Goal: Task Accomplishment & Management: Complete application form

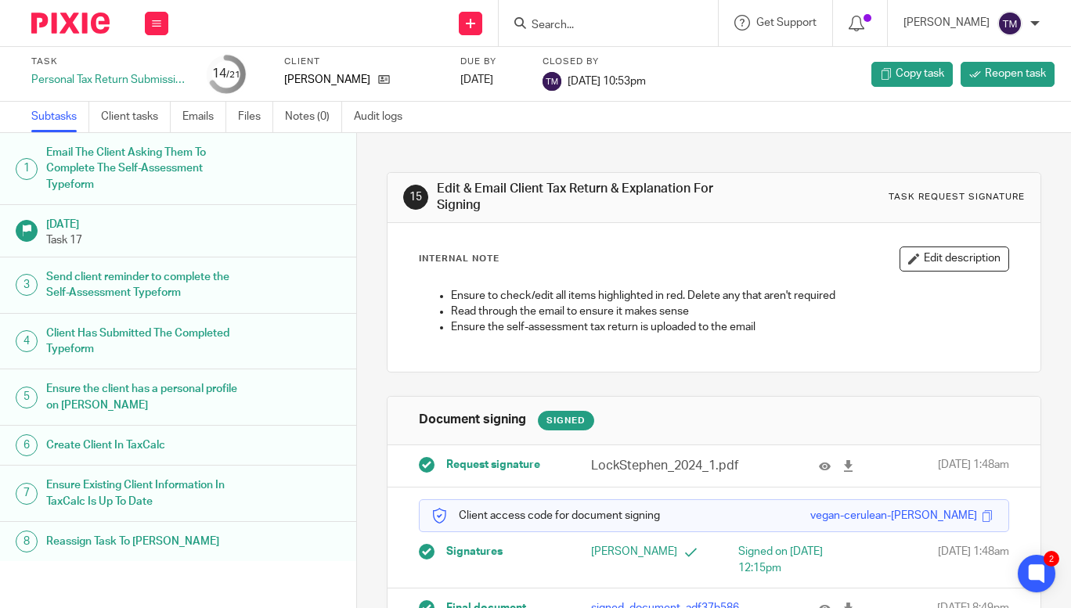
click at [577, 14] on form at bounding box center [613, 23] width 167 height 20
click at [579, 26] on input "Search" at bounding box center [600, 26] width 141 height 14
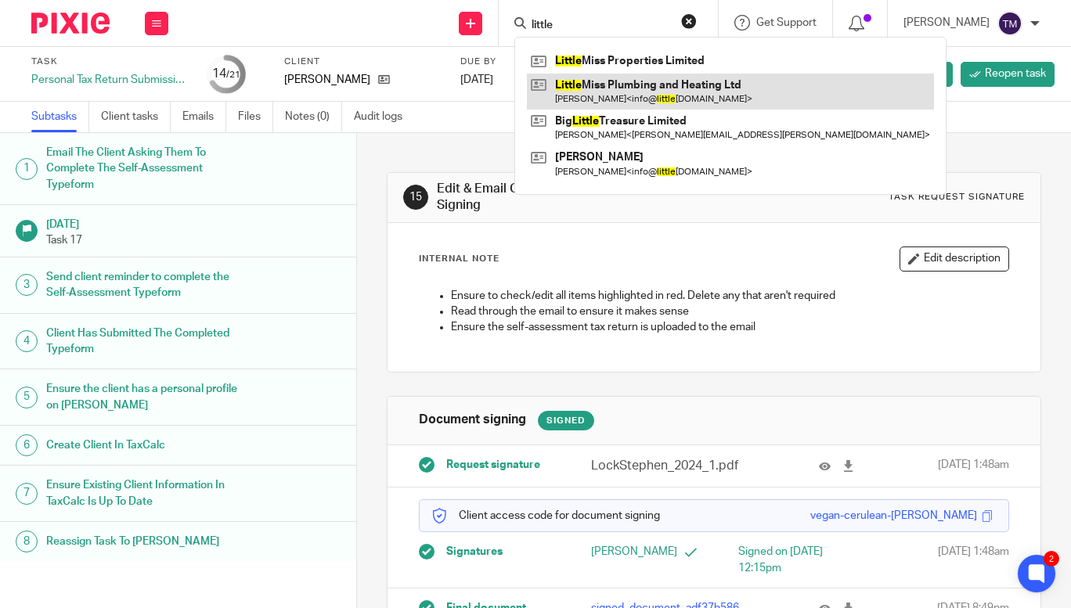
type input "little"
click at [640, 93] on link at bounding box center [730, 92] width 407 height 36
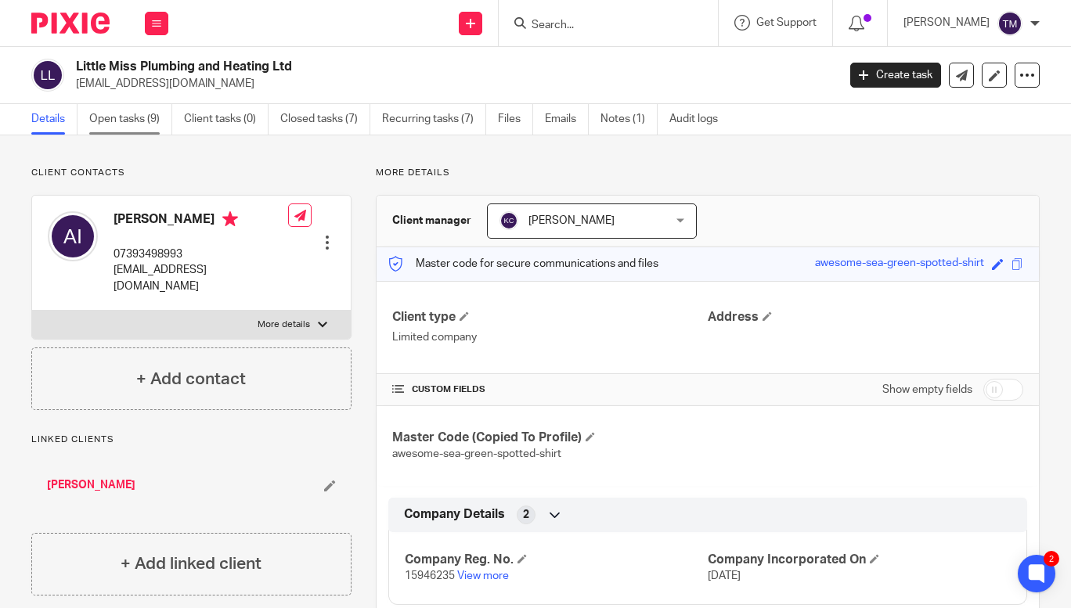
click at [150, 121] on link "Open tasks (9)" at bounding box center [130, 119] width 83 height 31
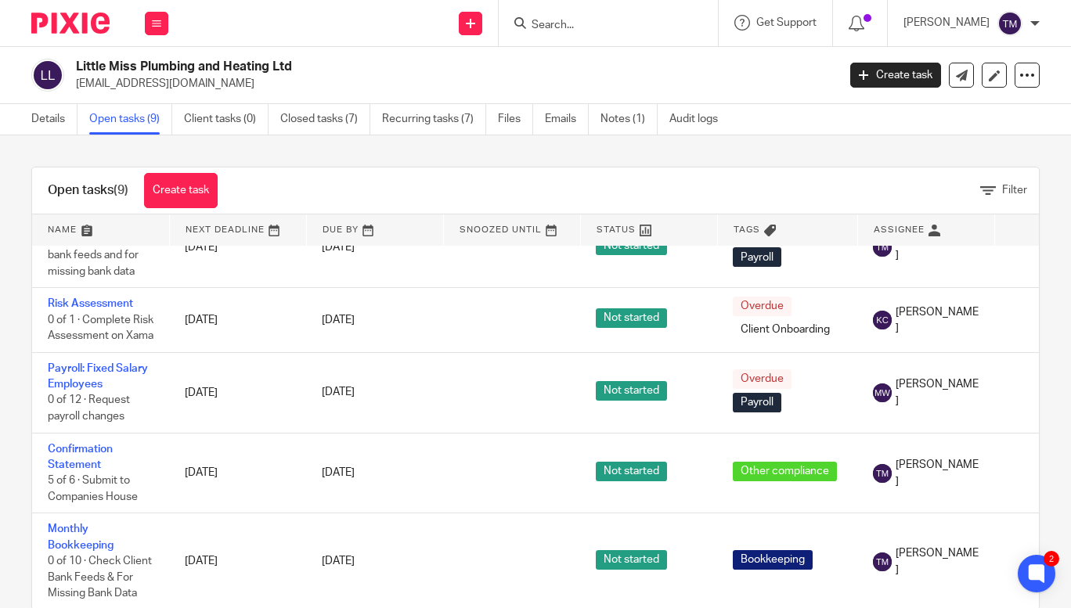
scroll to position [420, 0]
click at [605, 23] on input "Search" at bounding box center [600, 26] width 141 height 14
type input "s"
click at [475, 24] on icon at bounding box center [470, 23] width 9 height 9
click at [499, 119] on link "Add client" at bounding box center [497, 119] width 110 height 23
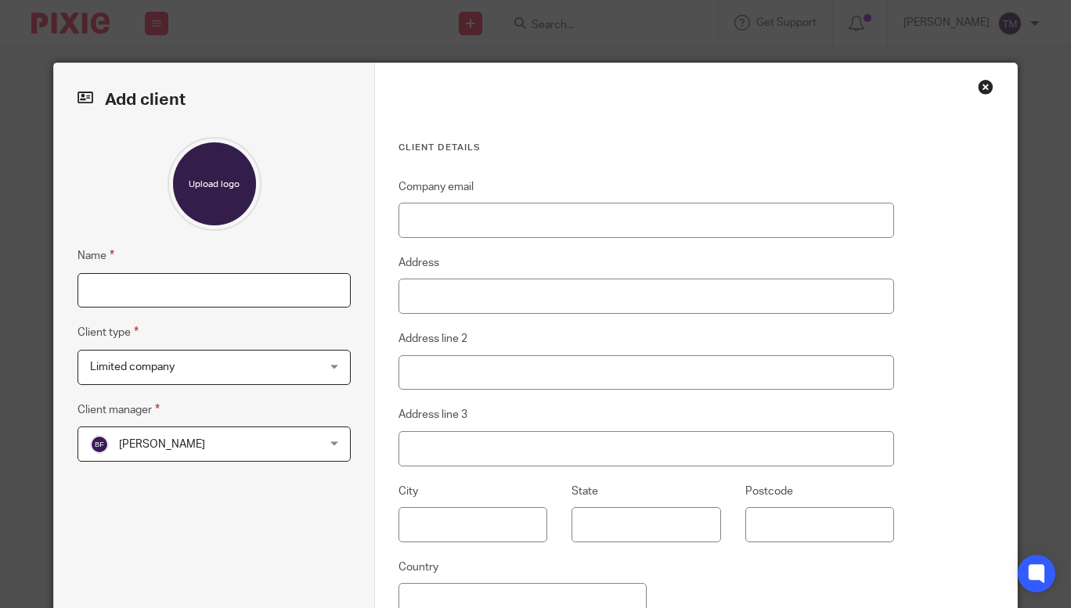
click at [254, 287] on input "Name" at bounding box center [214, 290] width 273 height 35
type input "Sensory Classroom Ltd"
click at [179, 442] on span "[PERSON_NAME]" at bounding box center [162, 444] width 86 height 11
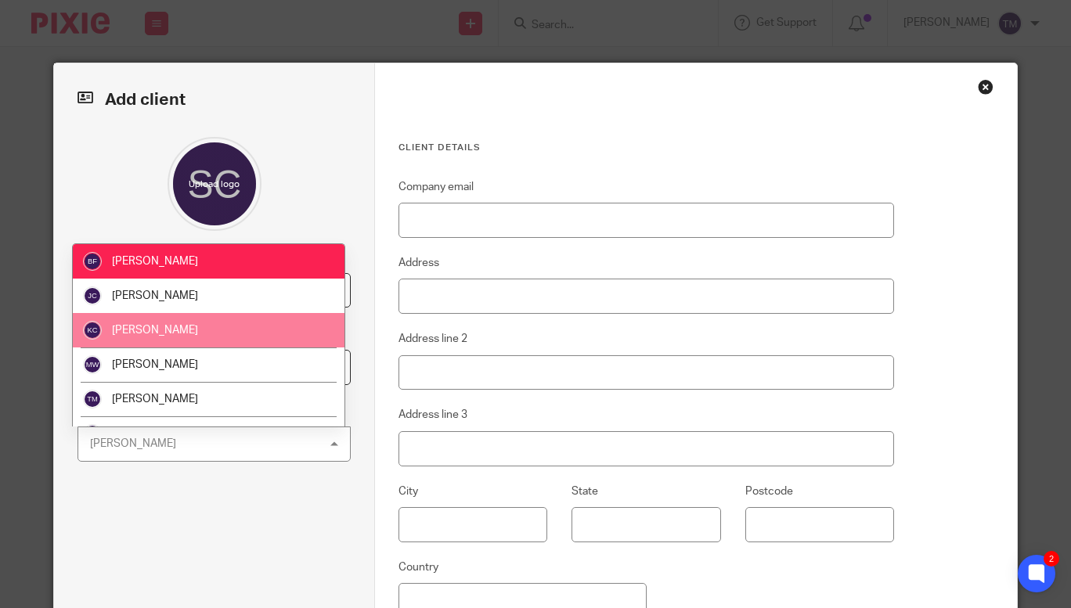
click at [182, 323] on li "[PERSON_NAME]" at bounding box center [209, 330] width 272 height 34
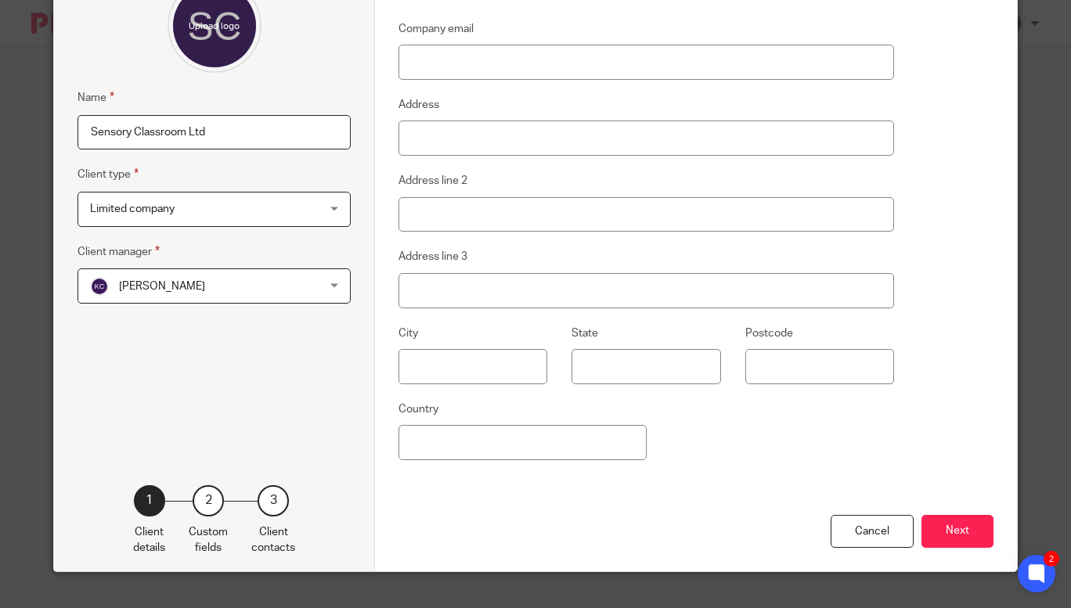
scroll to position [163, 0]
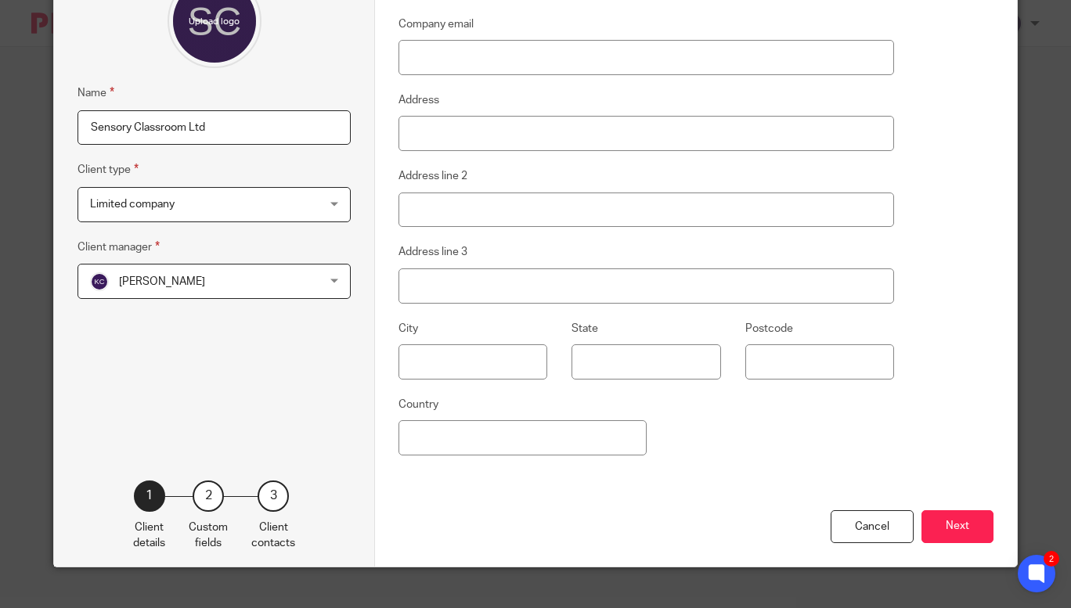
click at [999, 536] on div "Client details Company email Address Address line 2 Address line 3 City State P…" at bounding box center [695, 234] width 641 height 666
click at [951, 521] on button "Next" at bounding box center [958, 528] width 72 height 34
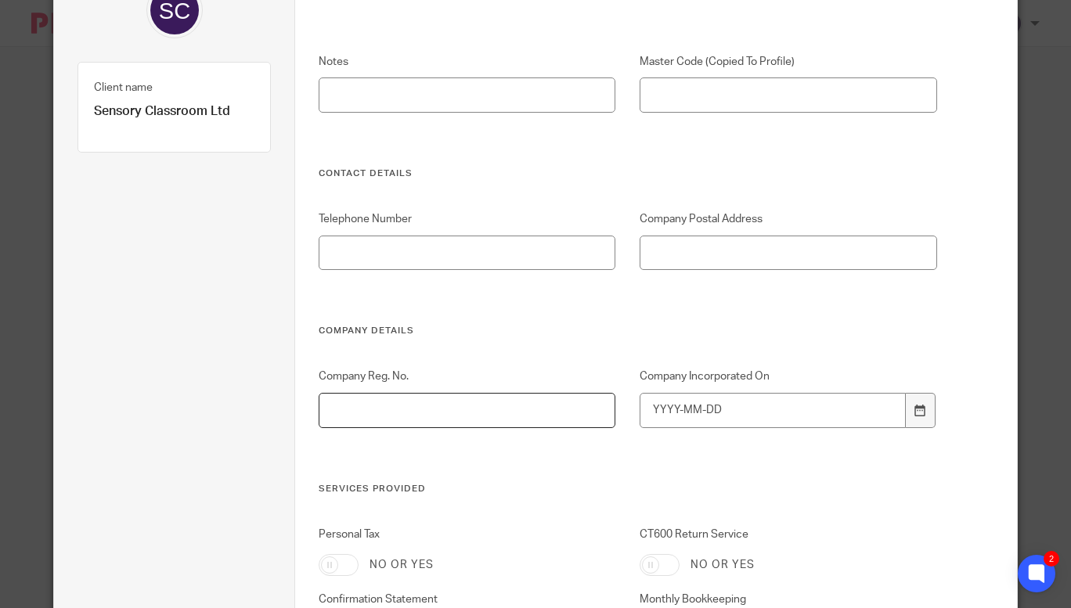
click at [477, 407] on input "Company Reg. No." at bounding box center [467, 410] width 297 height 35
paste input "16720858"
type input "16720858"
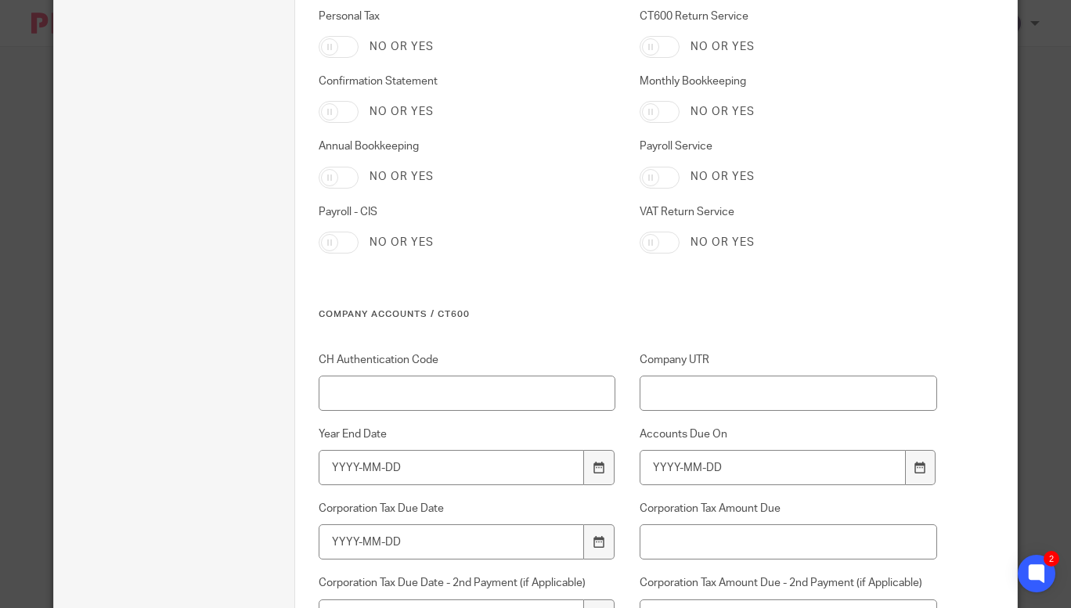
scroll to position [688, 0]
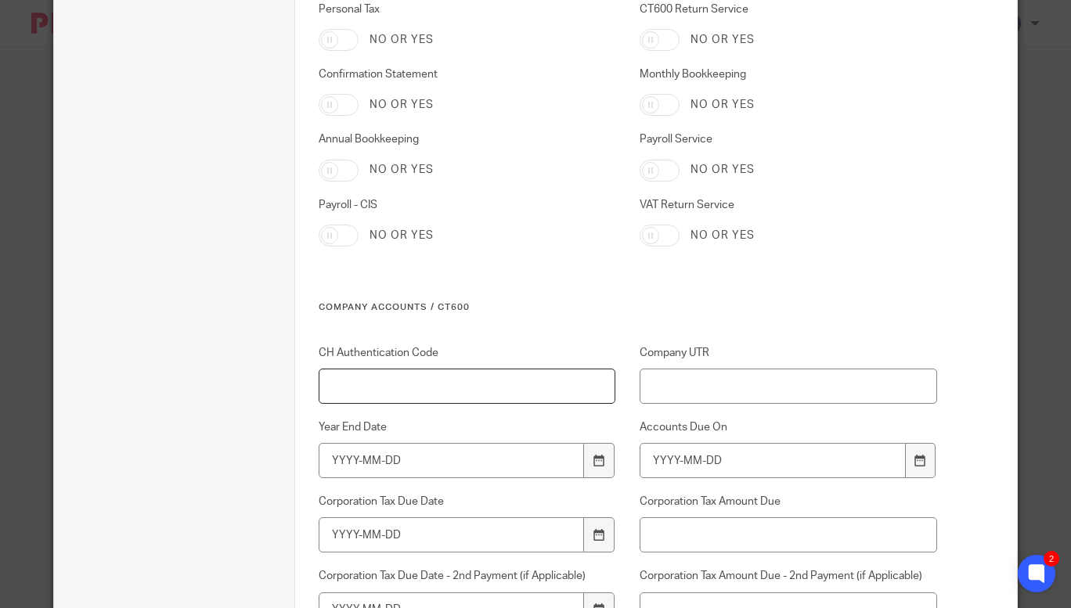
click at [453, 391] on input "CH Authentication Code" at bounding box center [467, 386] width 297 height 35
paste input "H8KNLQ"
type input "H8KNLQ"
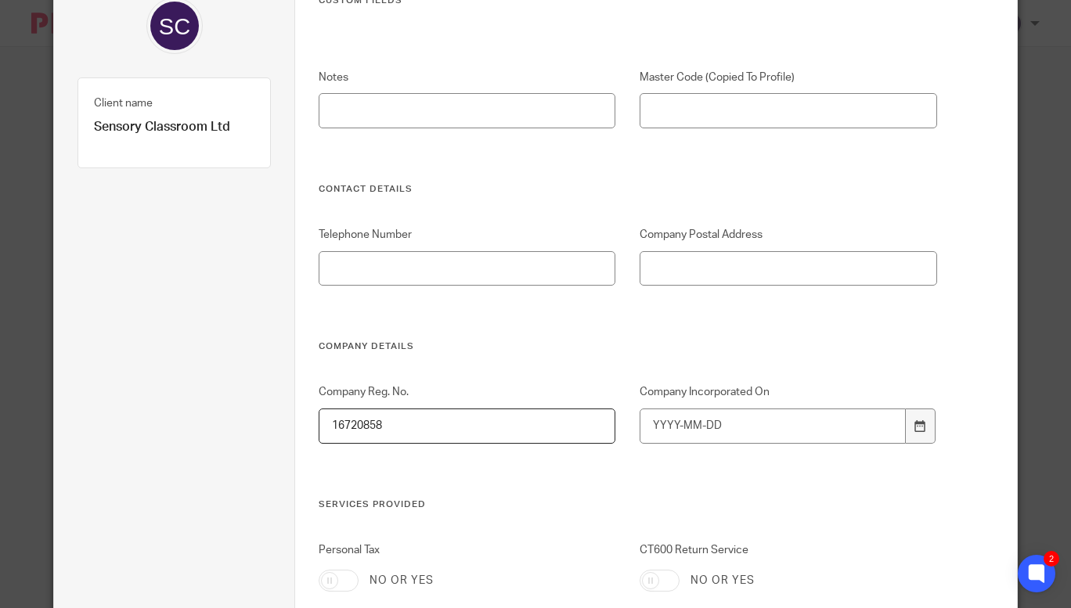
scroll to position [129, 0]
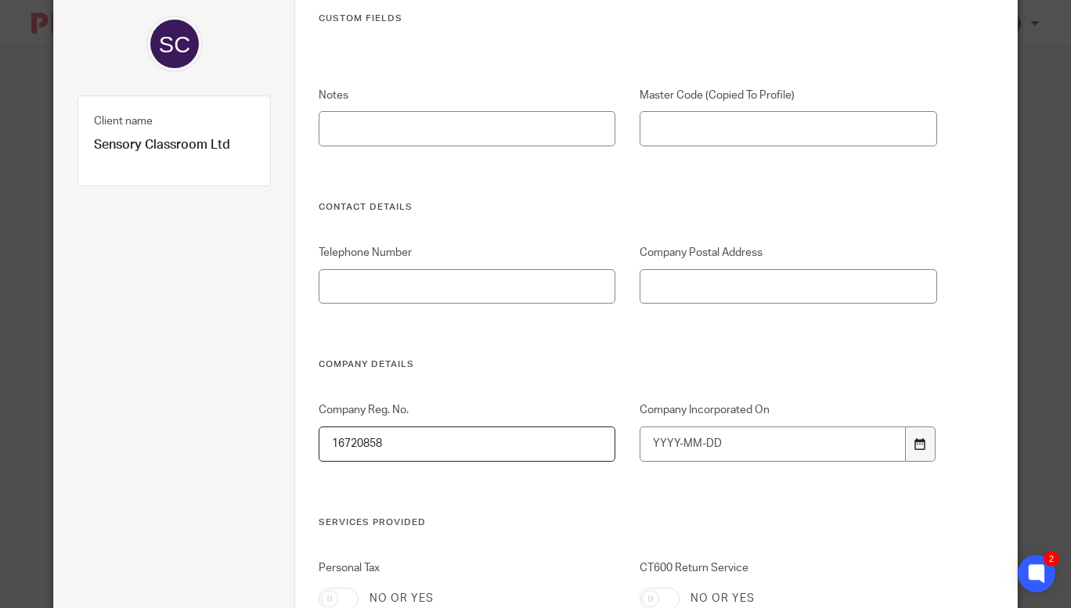
click at [915, 443] on icon at bounding box center [921, 445] width 12 height 12
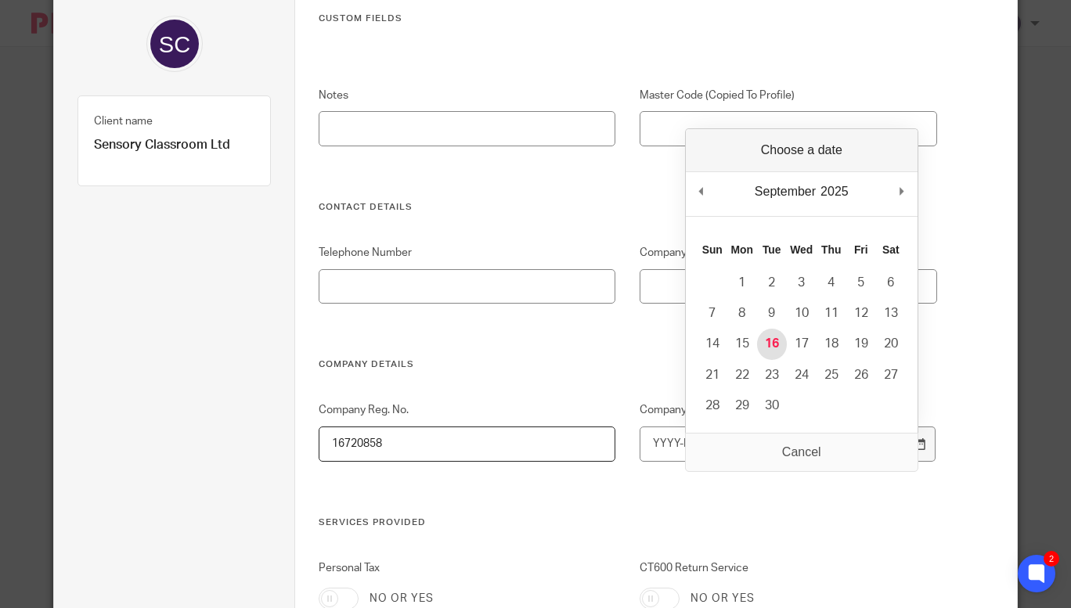
type input "2025-09-16"
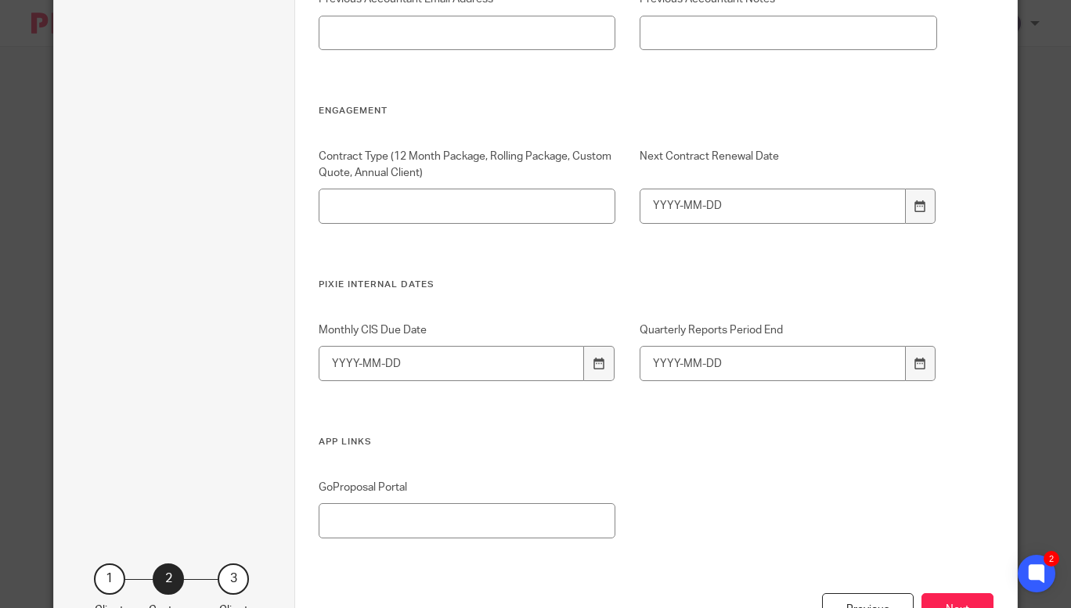
scroll to position [3159, 0]
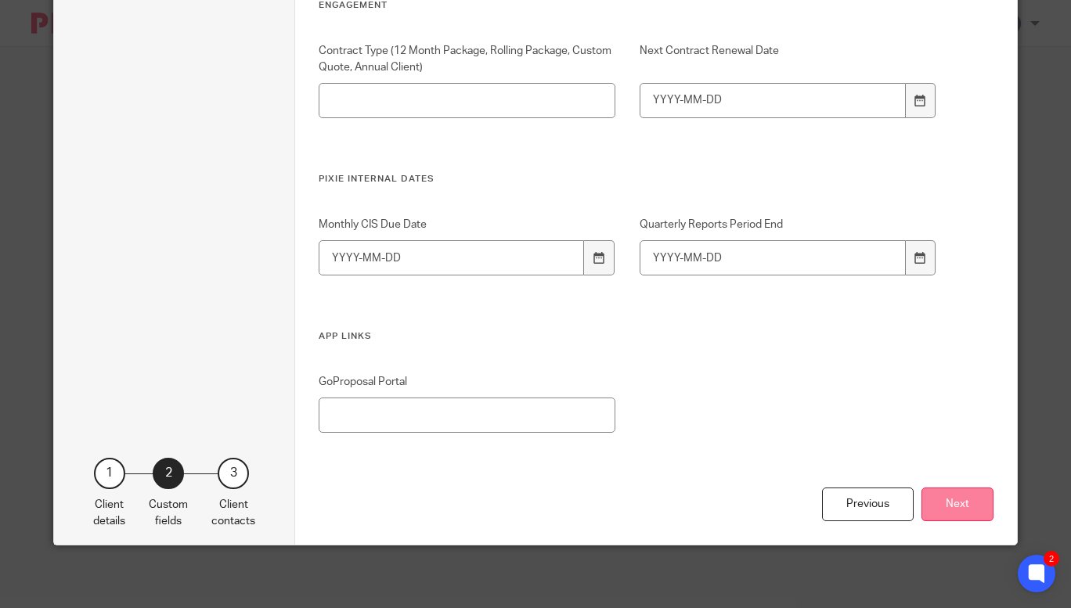
click at [948, 496] on button "Next" at bounding box center [958, 505] width 72 height 34
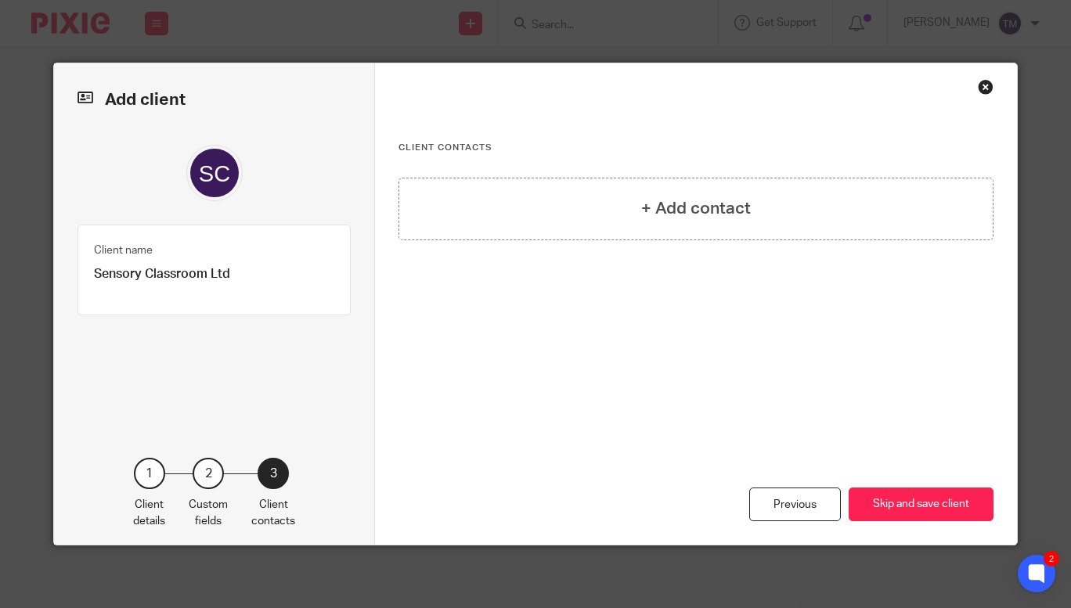
scroll to position [0, 0]
click at [654, 204] on h4 "+ Add contact" at bounding box center [696, 209] width 110 height 24
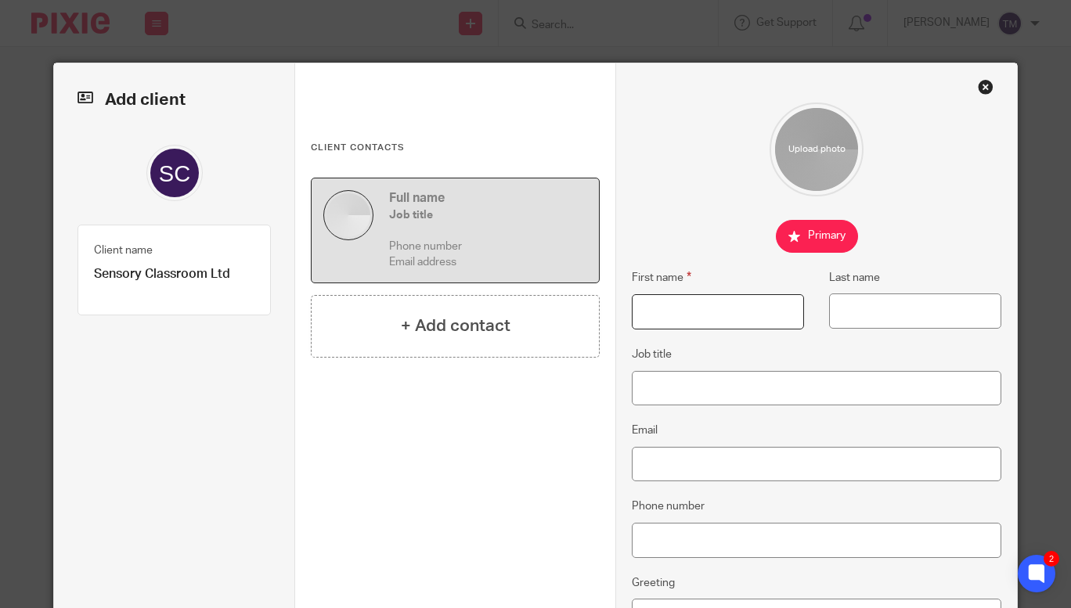
click at [651, 311] on input "First name" at bounding box center [718, 311] width 172 height 35
type input "Jordan"
click at [933, 318] on input "Last name" at bounding box center [915, 311] width 172 height 35
click at [864, 309] on input "Garrett" at bounding box center [915, 311] width 172 height 35
type input "Garratt"
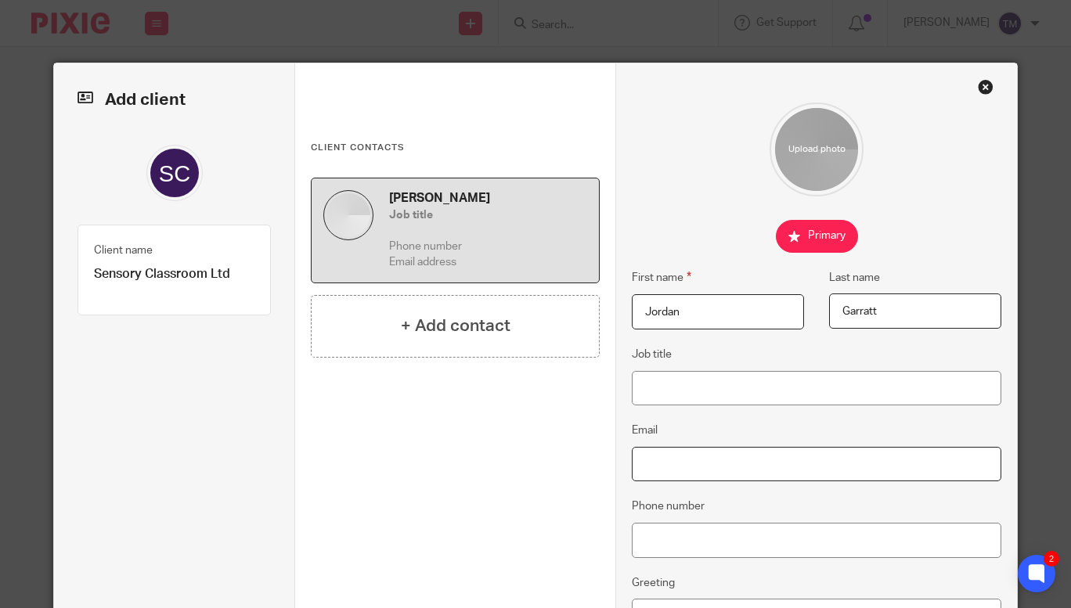
click at [643, 462] on input "Email" at bounding box center [816, 464] width 369 height 35
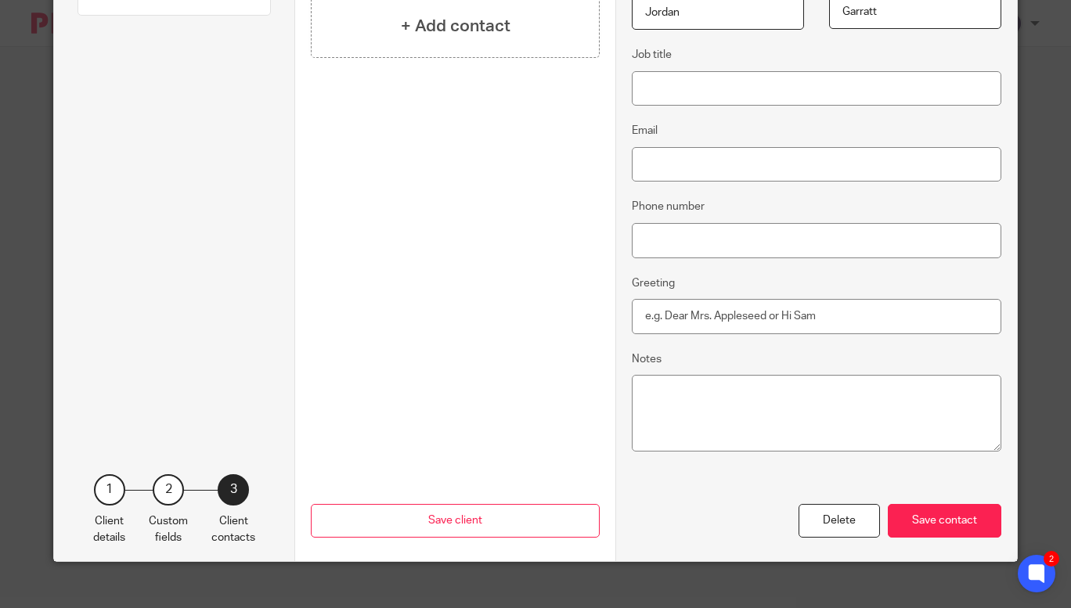
scroll to position [318, 0]
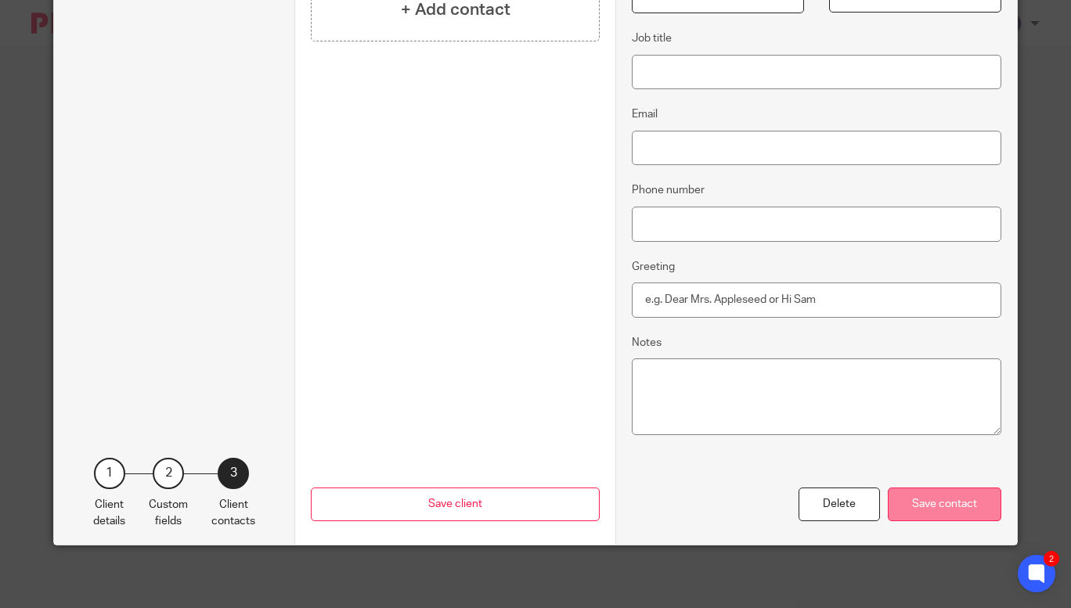
click at [922, 492] on div "Save contact" at bounding box center [945, 505] width 114 height 34
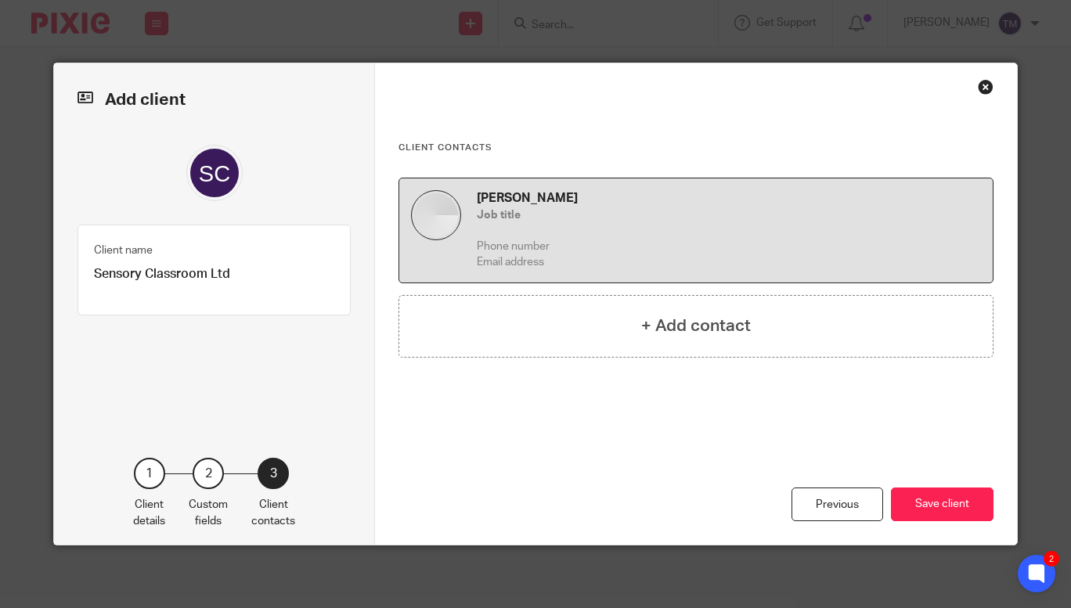
scroll to position [0, 0]
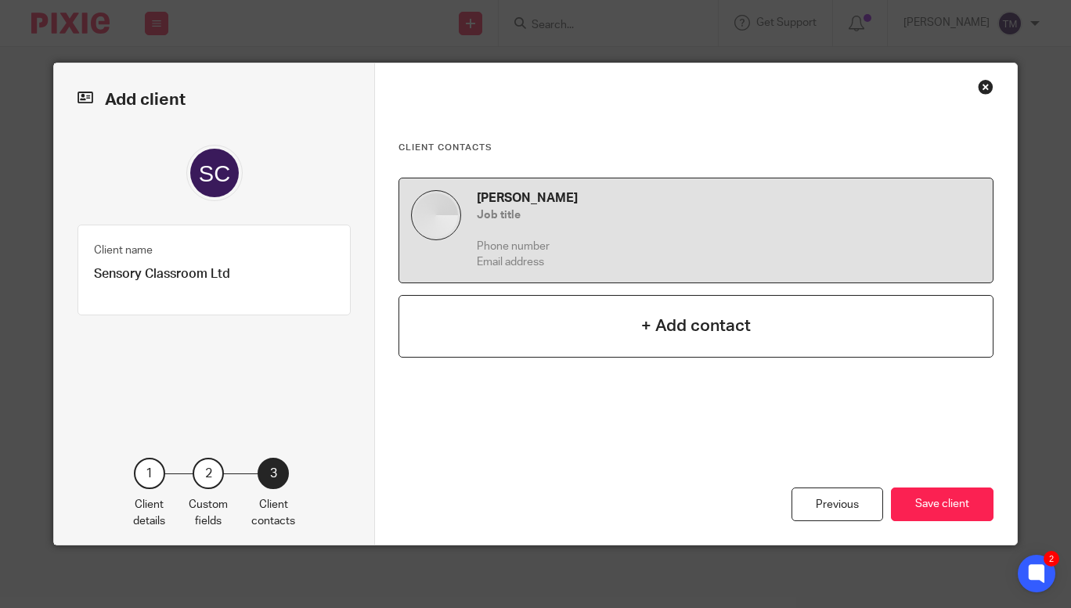
click at [691, 305] on div "+ Add contact" at bounding box center [696, 326] width 594 height 63
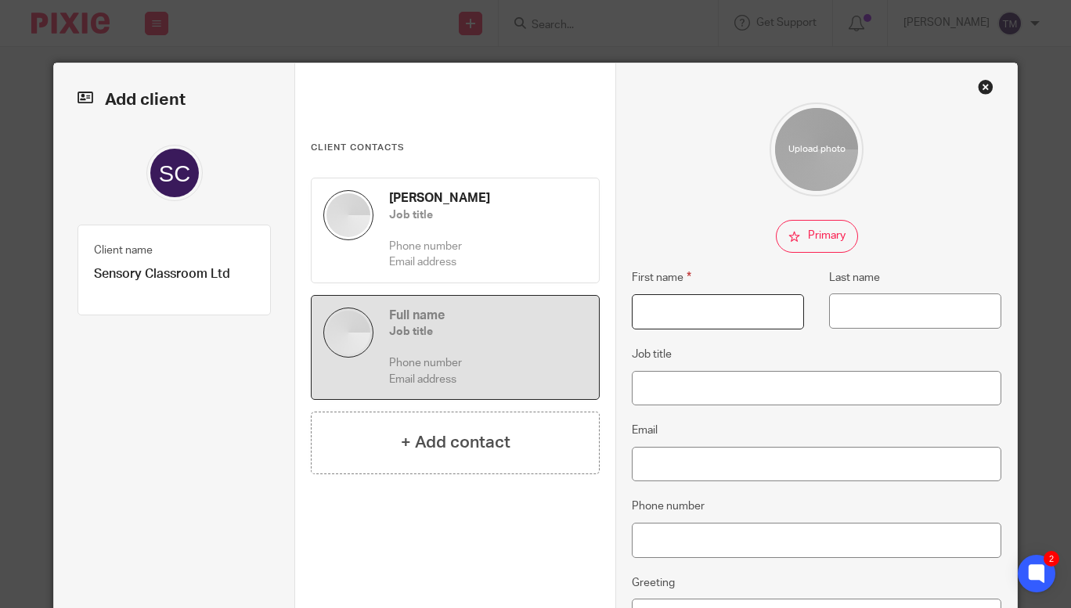
click at [665, 319] on input "First name" at bounding box center [718, 311] width 172 height 35
type input "James"
click at [846, 312] on input "Last name" at bounding box center [915, 311] width 172 height 35
type input "Garratt"
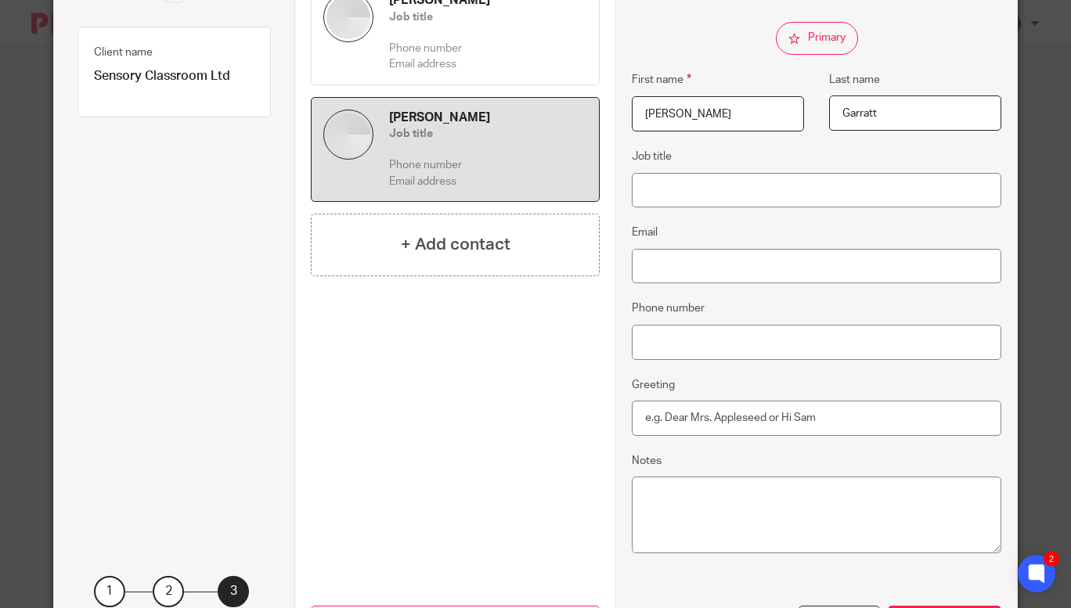
scroll to position [318, 0]
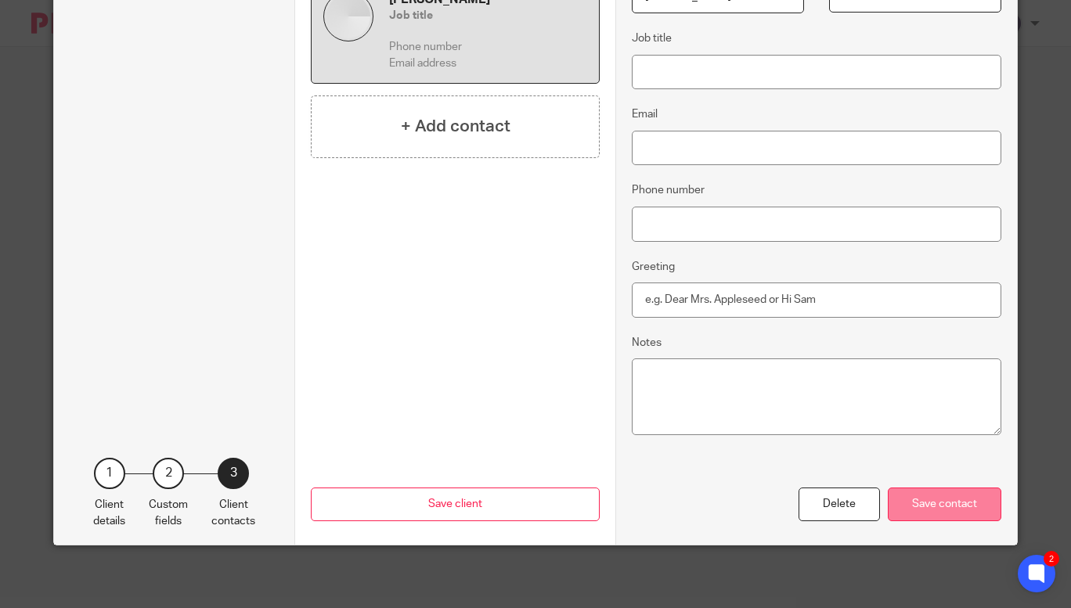
click at [951, 504] on div "Save contact" at bounding box center [945, 505] width 114 height 34
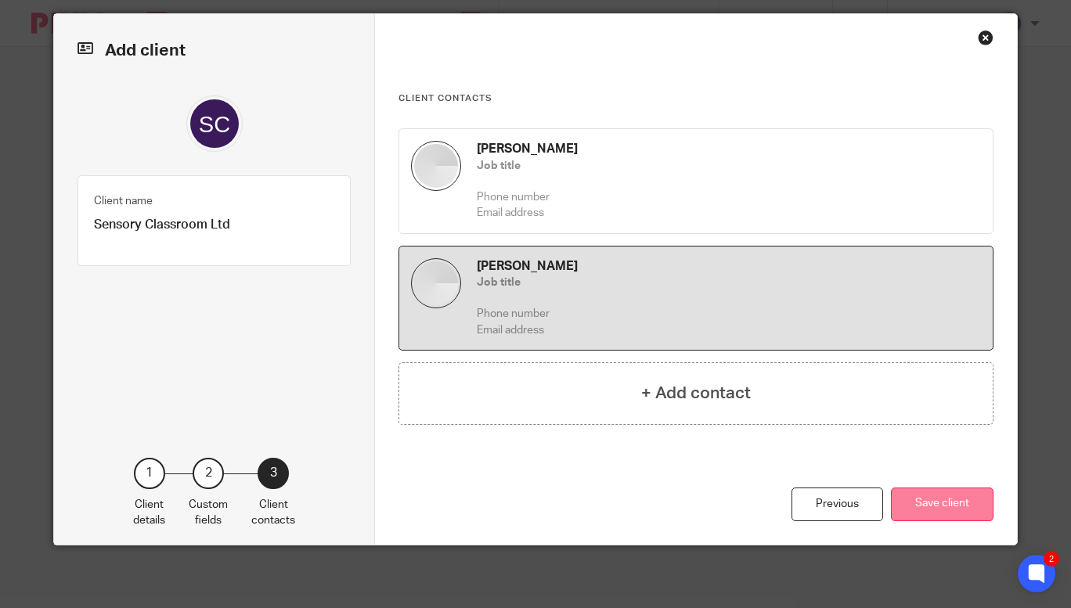
click at [936, 502] on button "Save client" at bounding box center [942, 505] width 103 height 34
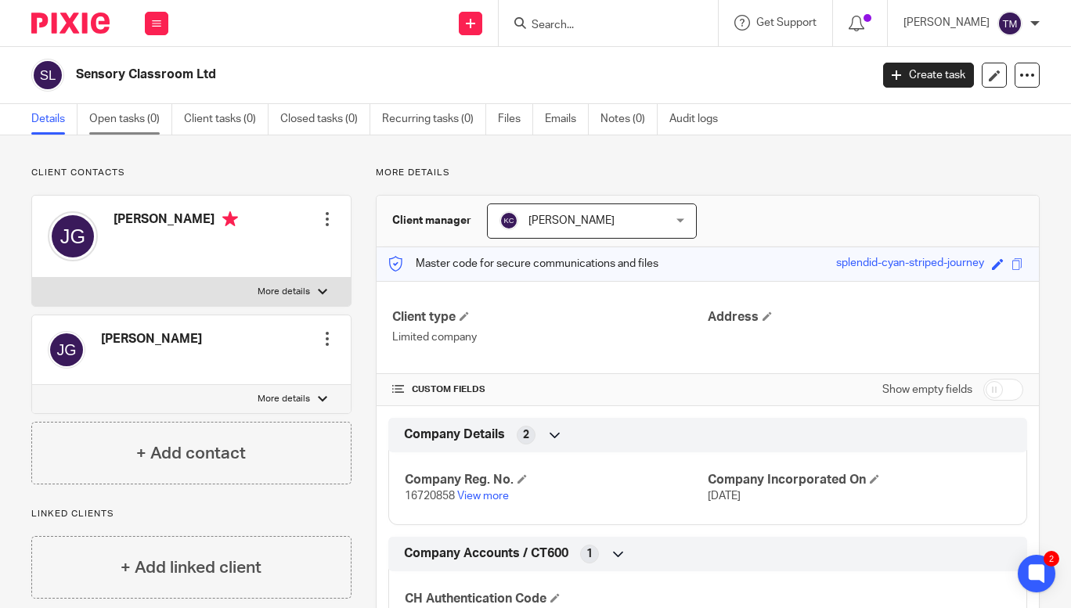
click at [144, 114] on link "Open tasks (0)" at bounding box center [130, 119] width 83 height 31
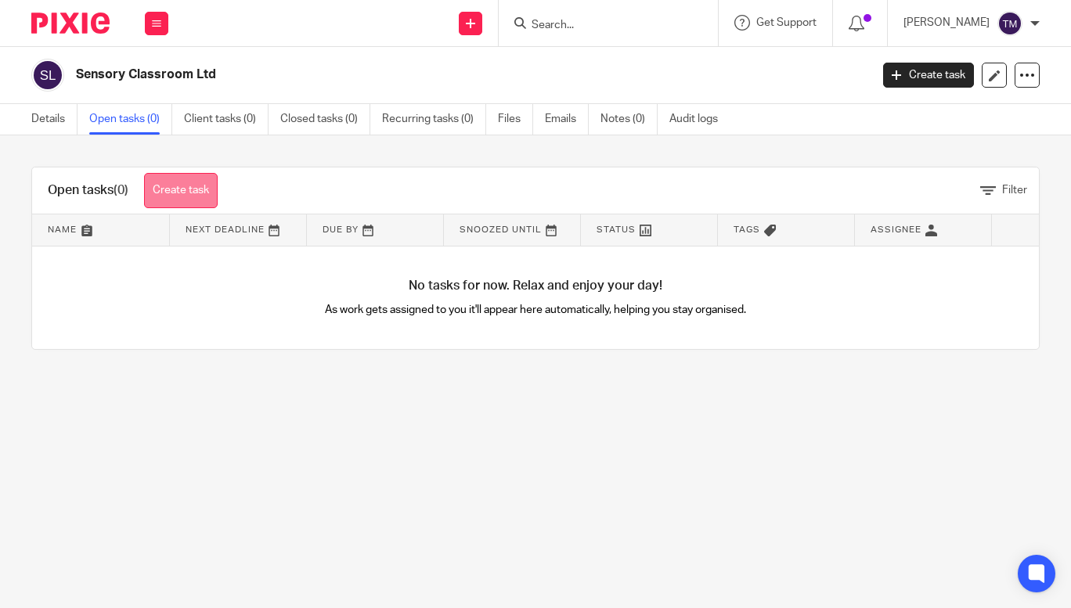
click at [208, 196] on link "Create task" at bounding box center [181, 190] width 74 height 35
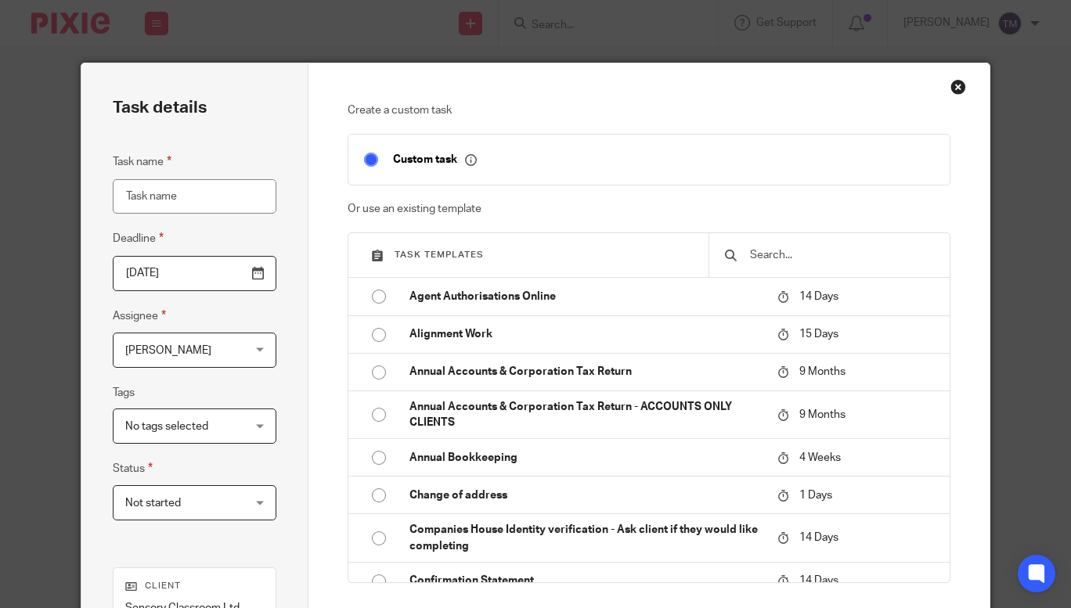
click at [759, 260] on input "text" at bounding box center [842, 255] width 186 height 17
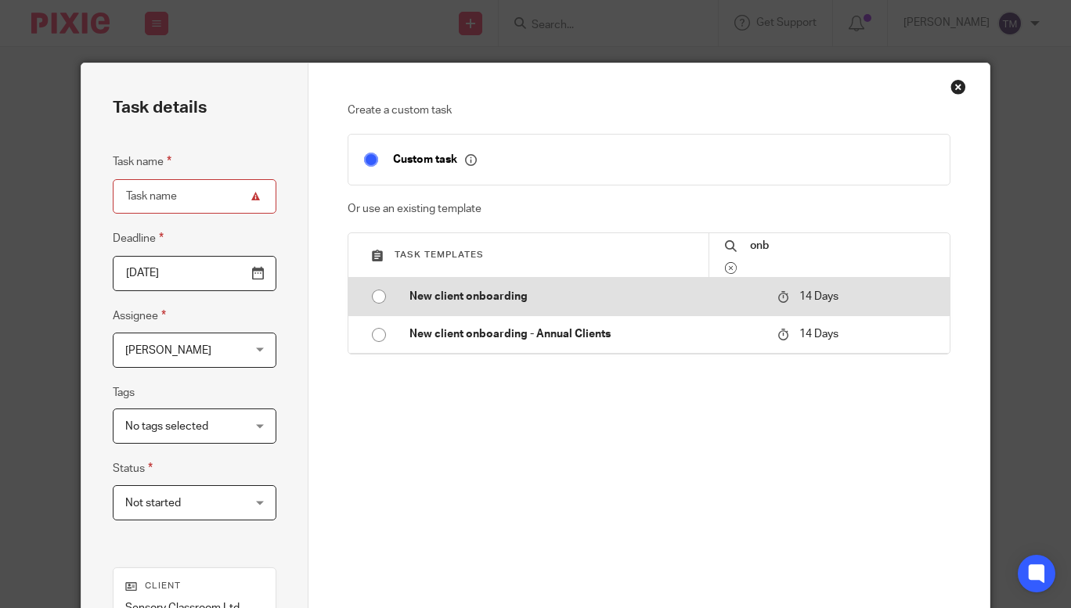
type input "onb"
click at [378, 292] on input "radio" at bounding box center [379, 297] width 30 height 30
type input "2025-09-30"
type input "New client onboarding"
checkbox input "false"
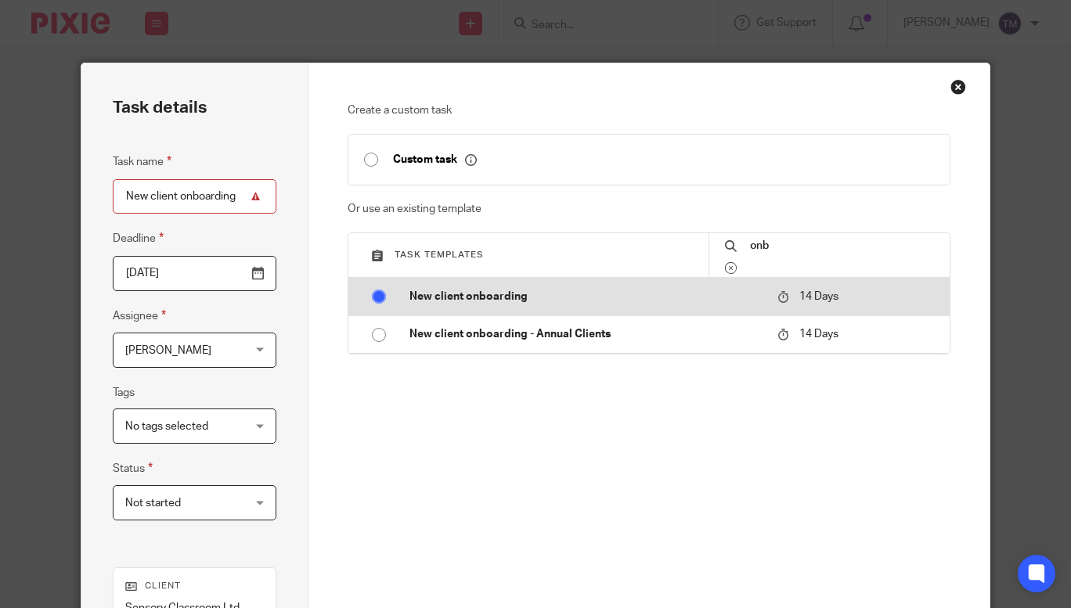
radio input "false"
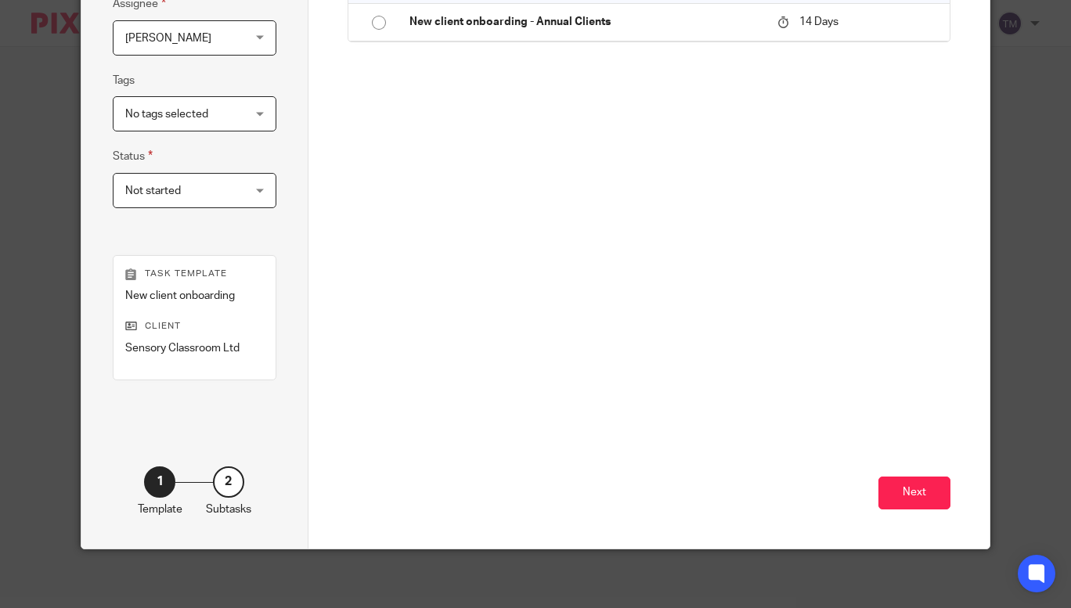
scroll to position [317, 0]
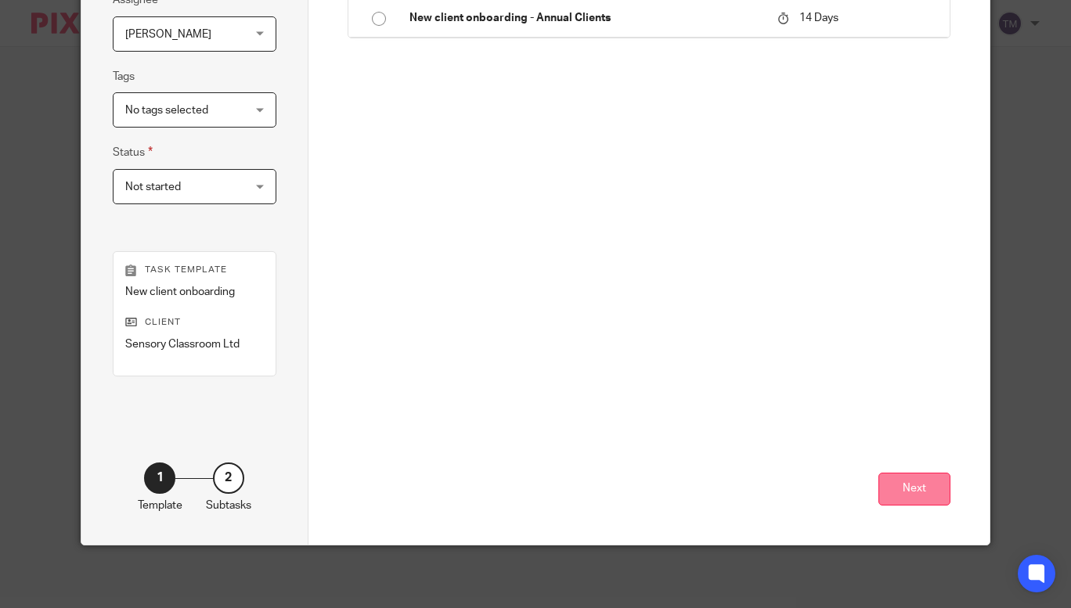
click at [886, 475] on button "Next" at bounding box center [915, 490] width 72 height 34
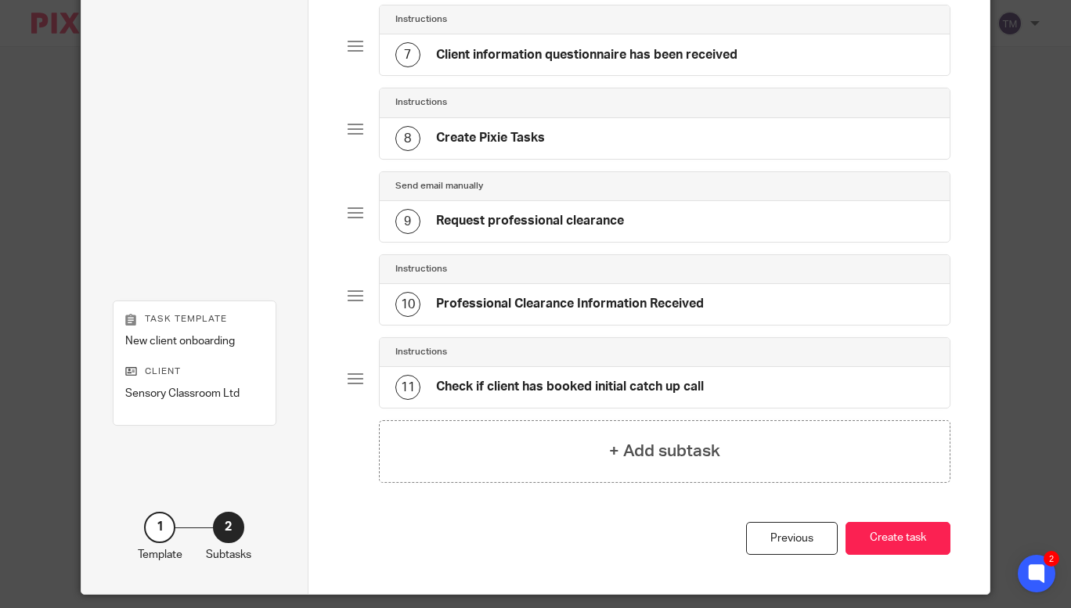
scroll to position [686, 0]
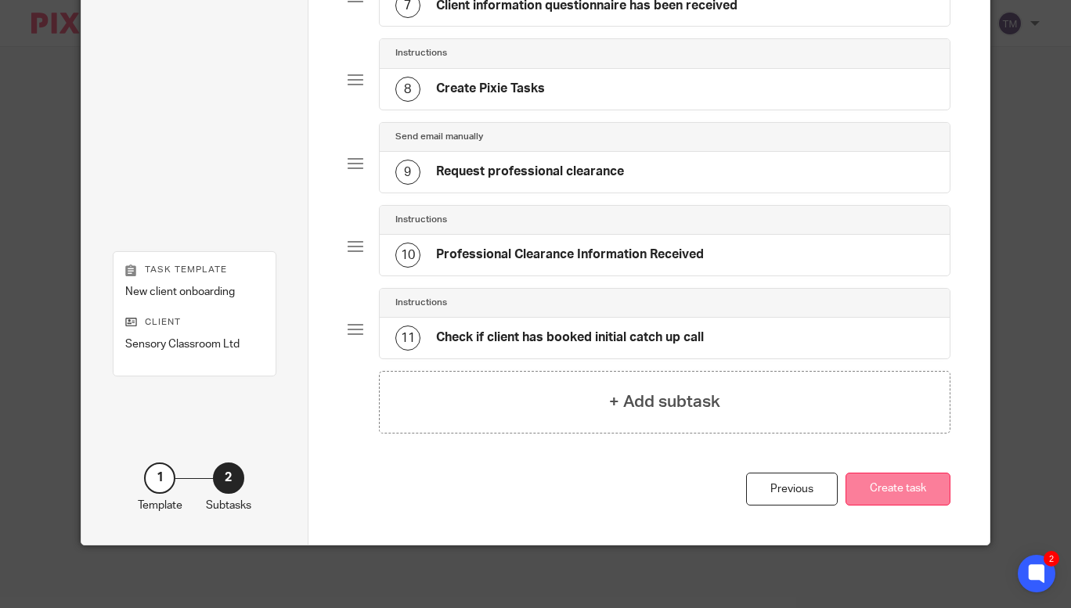
click at [864, 487] on button "Create task" at bounding box center [898, 490] width 105 height 34
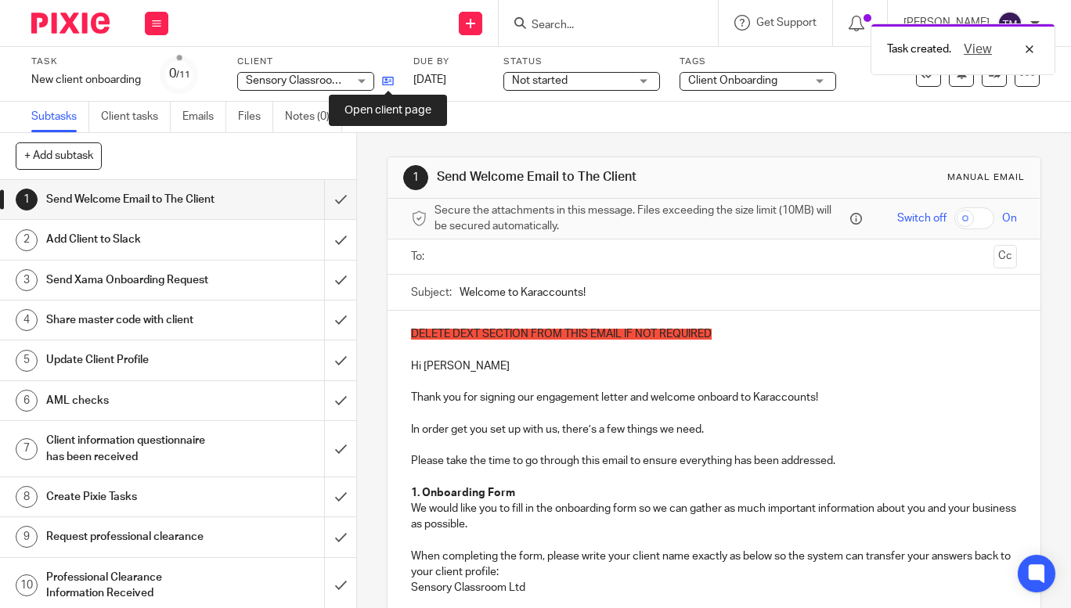
click at [388, 81] on icon at bounding box center [388, 81] width 12 height 12
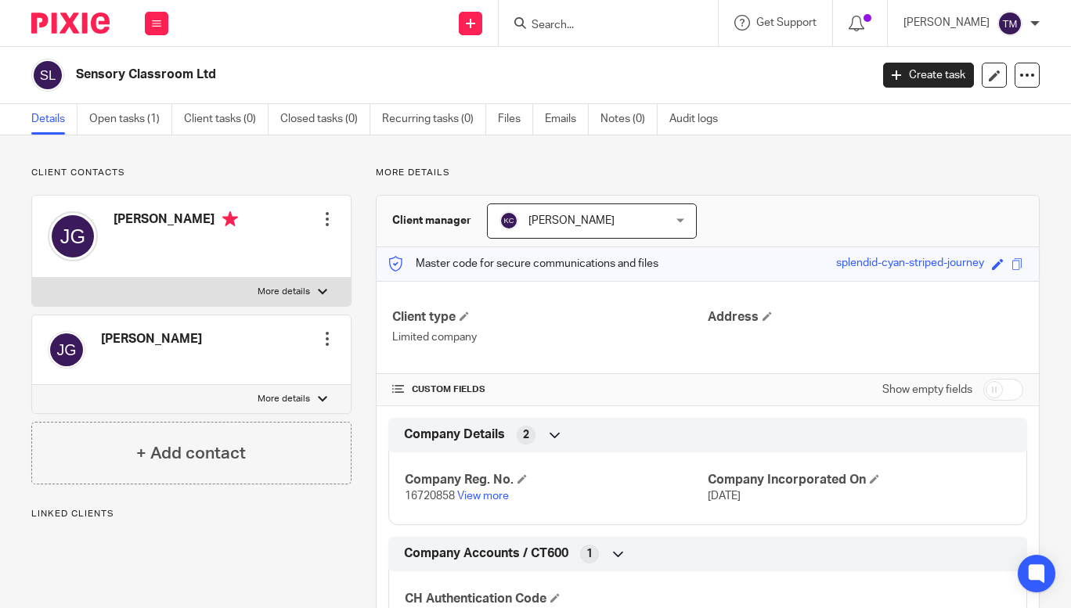
click at [112, 121] on link "Open tasks (1)" at bounding box center [130, 119] width 83 height 31
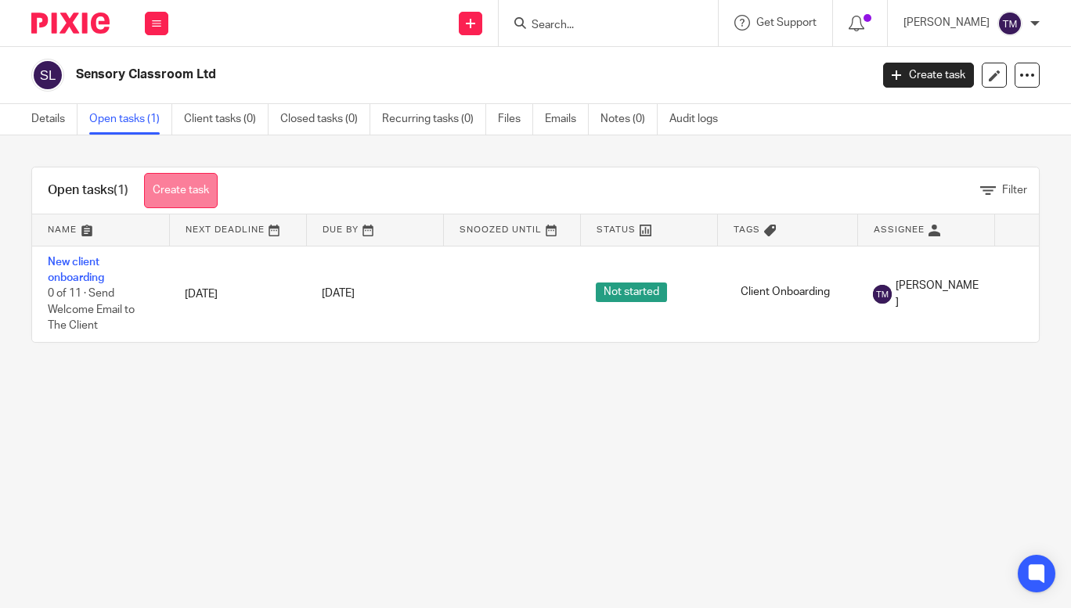
click at [173, 187] on link "Create task" at bounding box center [181, 190] width 74 height 35
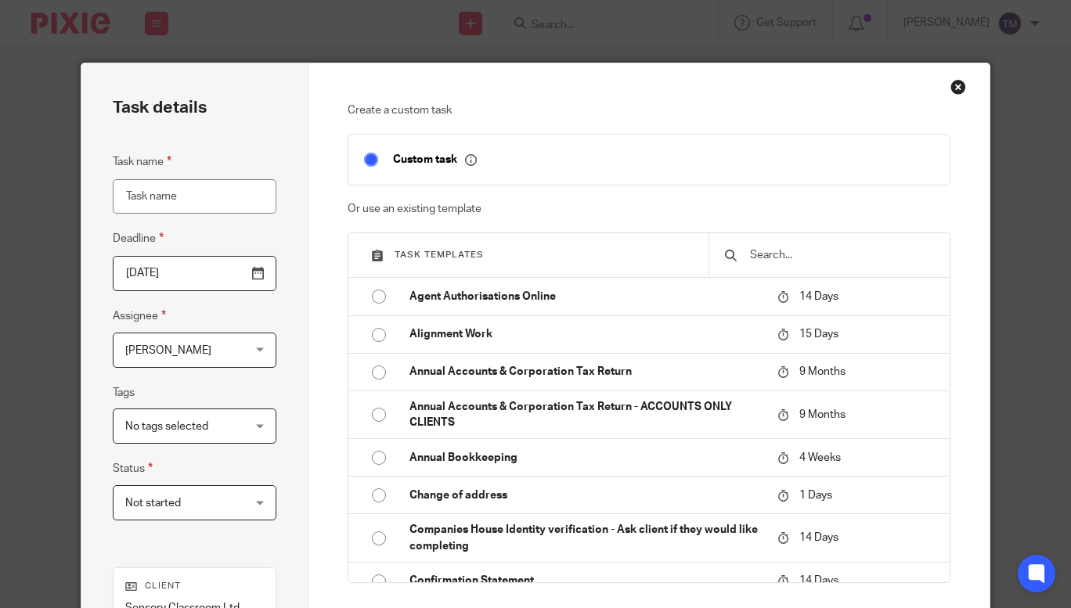
click at [830, 265] on div at bounding box center [829, 255] width 241 height 44
click at [825, 257] on input "text" at bounding box center [842, 255] width 186 height 17
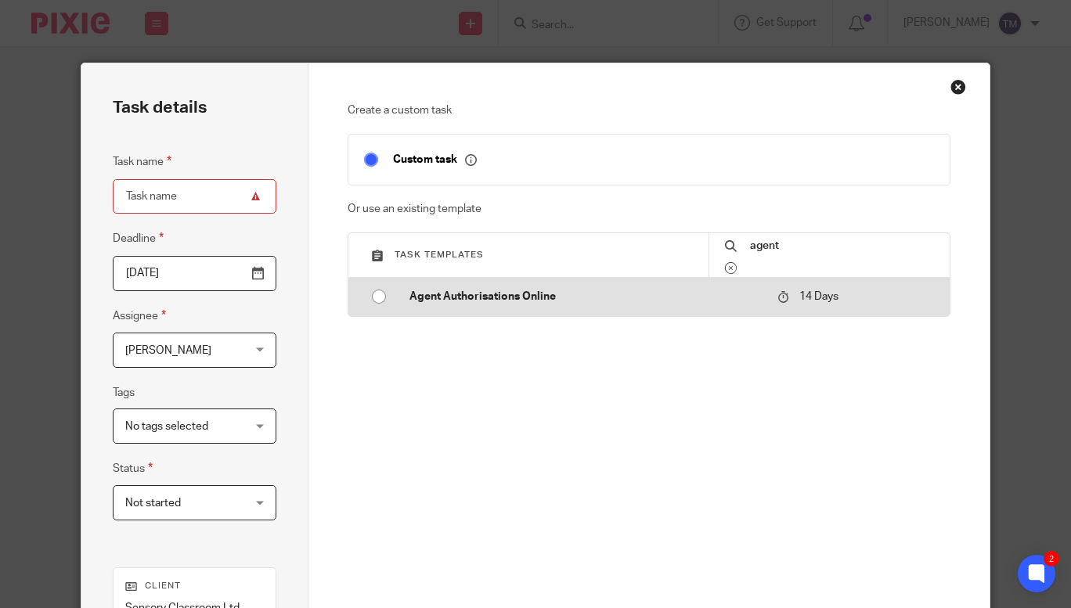
type input "agent"
click at [368, 296] on input "radio" at bounding box center [379, 297] width 30 height 30
type input "2025-09-30"
type input "Agent Authorisations Online"
checkbox input "false"
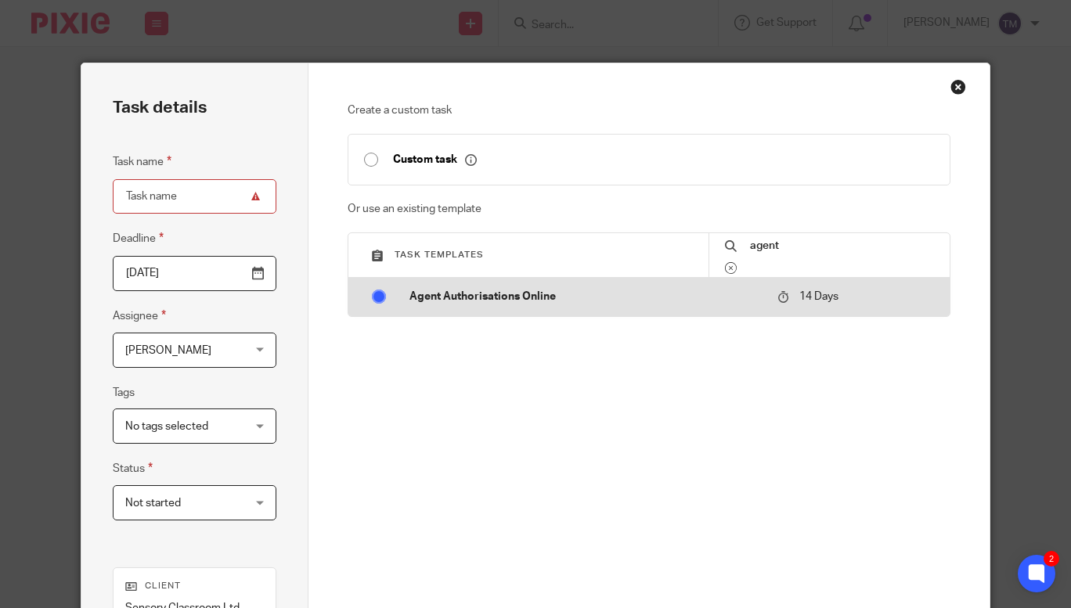
radio input "false"
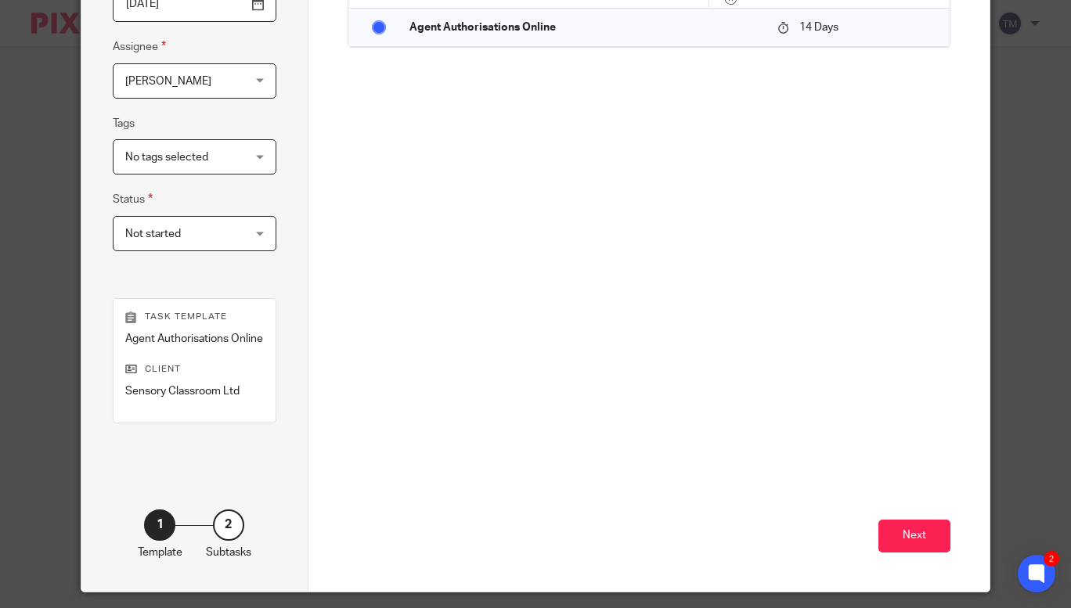
scroll to position [317, 0]
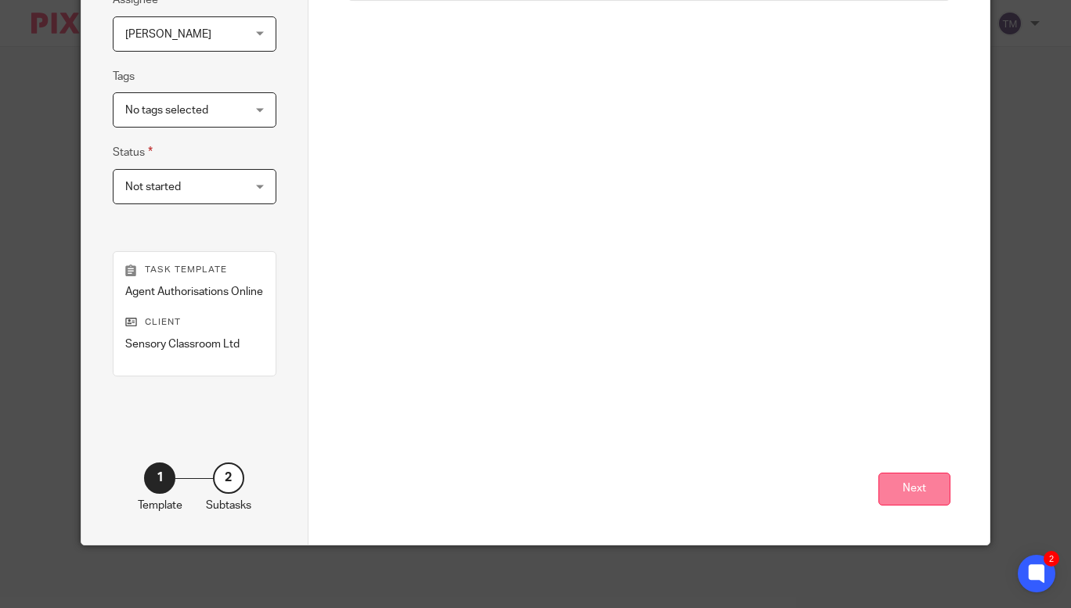
click at [893, 482] on button "Next" at bounding box center [915, 490] width 72 height 34
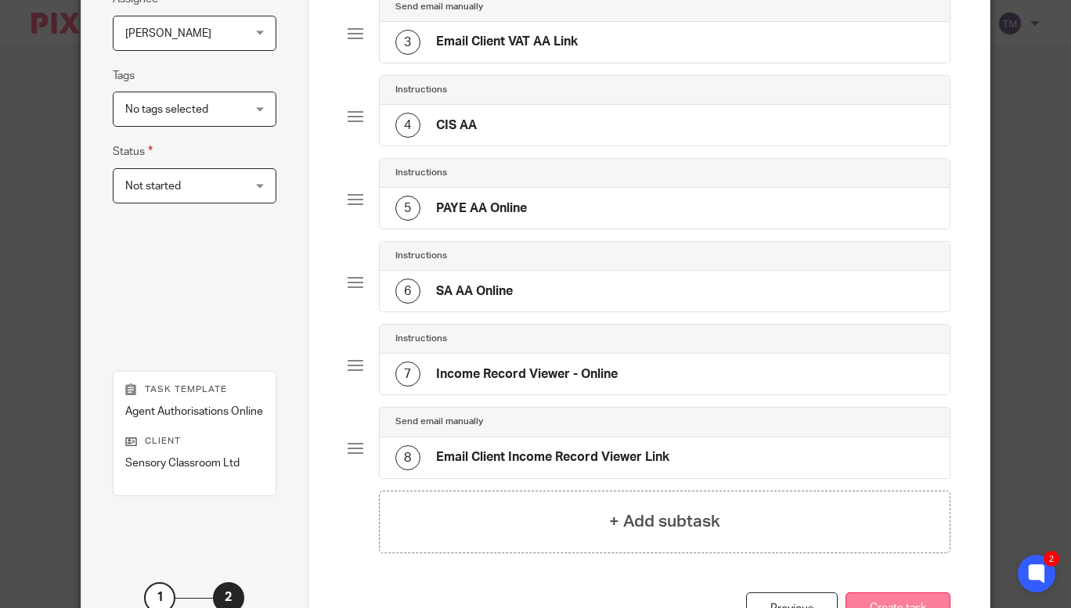
click at [911, 601] on button "Create task" at bounding box center [898, 610] width 105 height 34
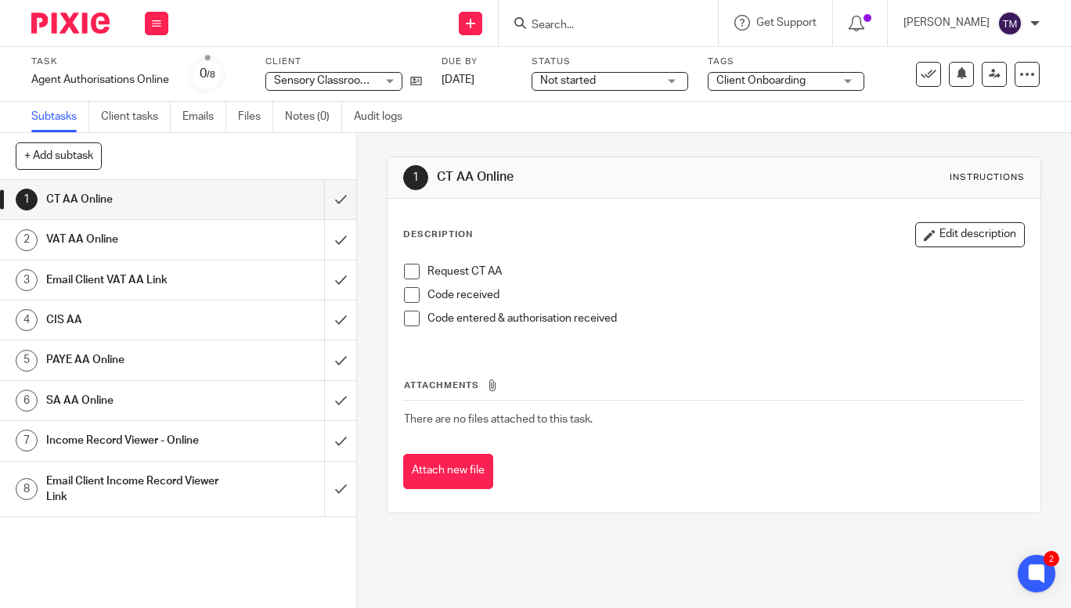
click at [424, 83] on div "Task Agent Authorisations Online Save Agent Authorisations Online 0 /8 Client S…" at bounding box center [451, 75] width 840 height 38
click at [416, 78] on icon at bounding box center [416, 81] width 12 height 12
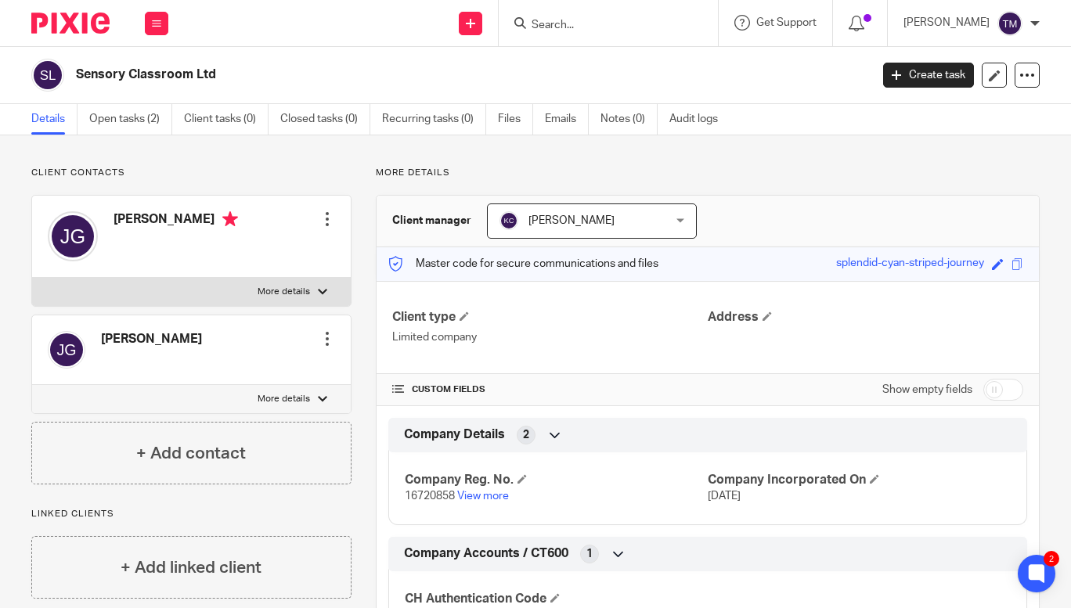
click at [318, 289] on div at bounding box center [322, 291] width 9 height 9
click at [32, 278] on input "More details" at bounding box center [31, 277] width 1 height 1
checkbox input "true"
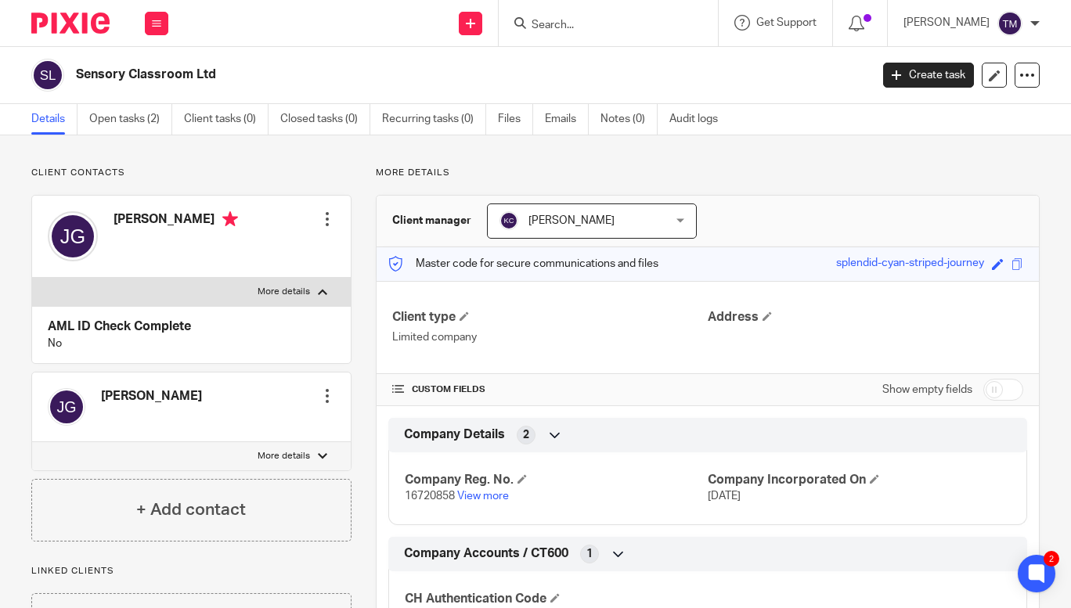
click at [328, 223] on div at bounding box center [327, 219] width 16 height 16
click at [236, 258] on link "Edit contact" at bounding box center [254, 254] width 150 height 23
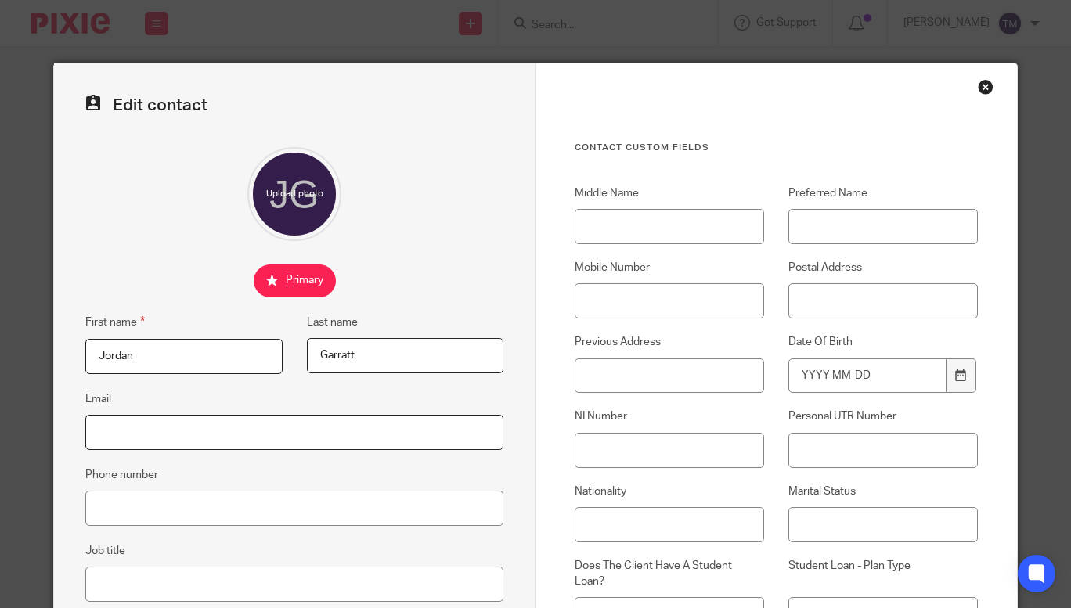
click at [246, 424] on input "Email" at bounding box center [294, 432] width 418 height 35
paste input "oursensorykids@gmail.com"
type input "oursensorykids@gmail.com"
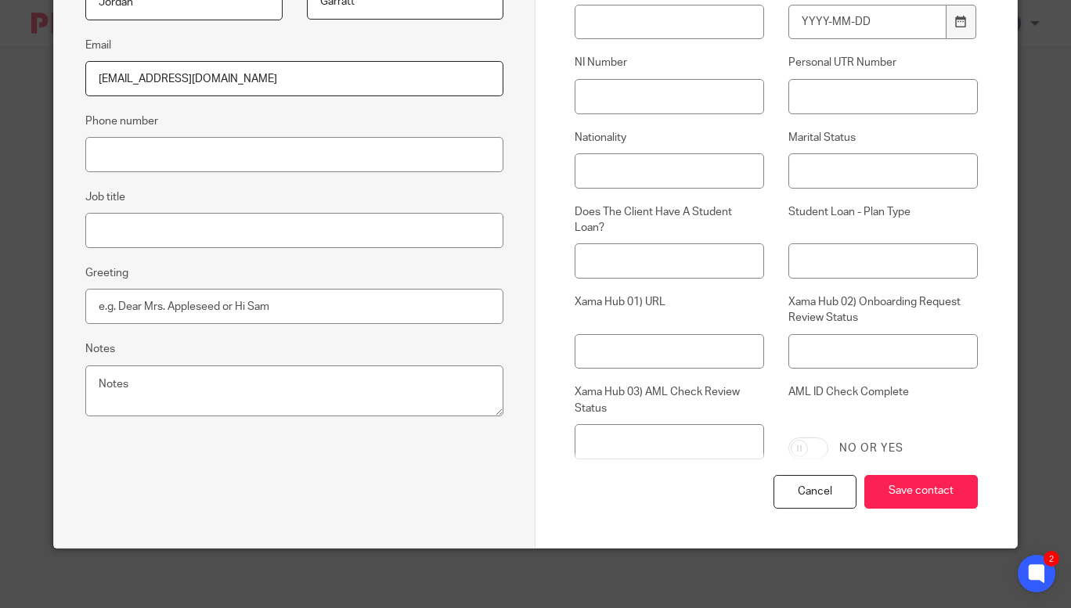
scroll to position [357, 0]
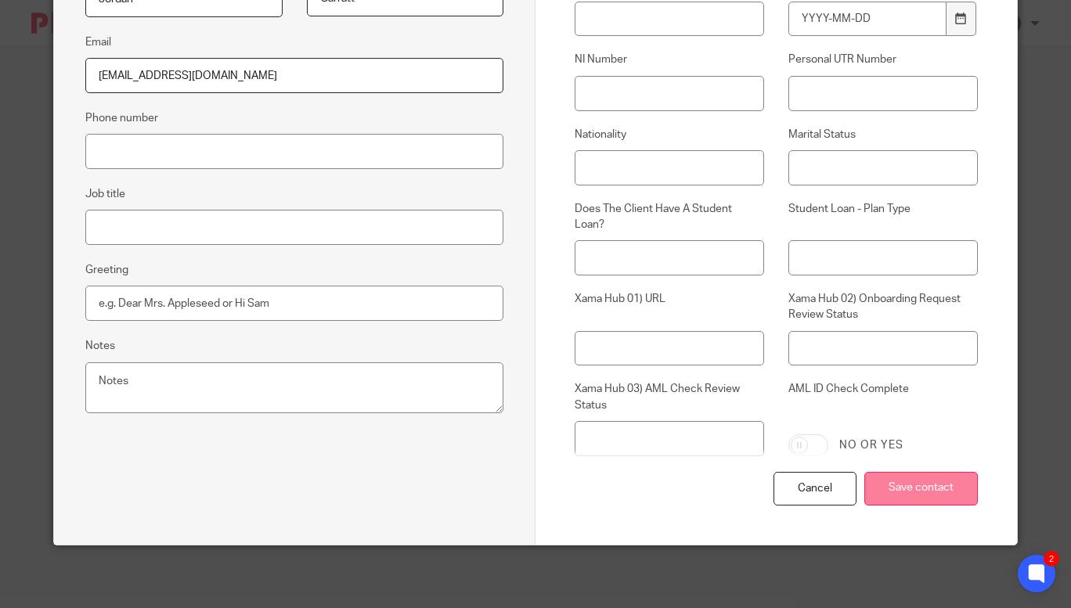
click at [917, 486] on input "Save contact" at bounding box center [921, 489] width 114 height 34
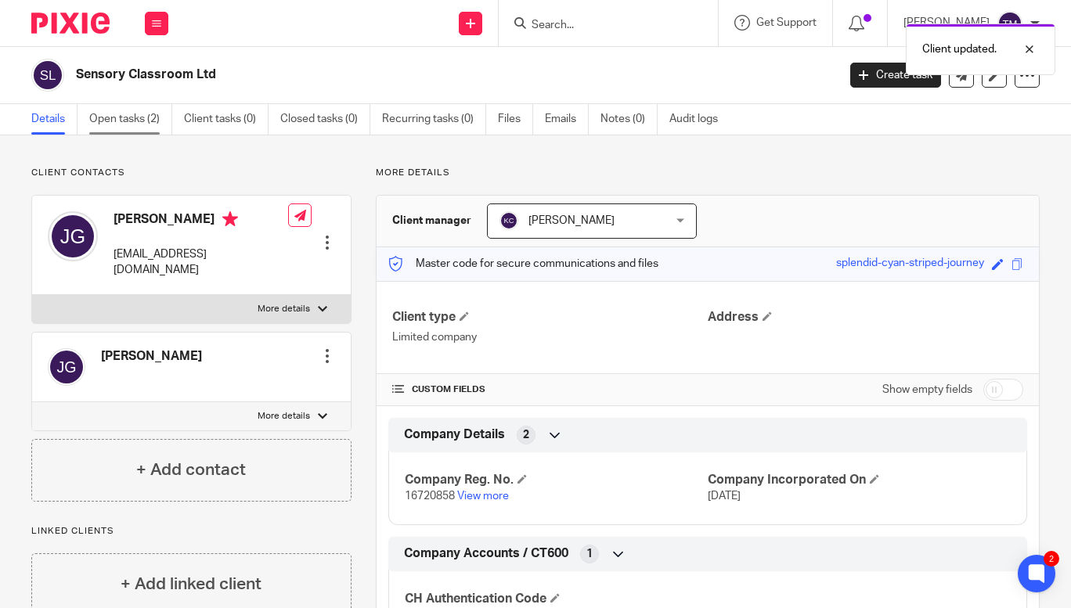
click at [114, 120] on link "Open tasks (2)" at bounding box center [130, 119] width 83 height 31
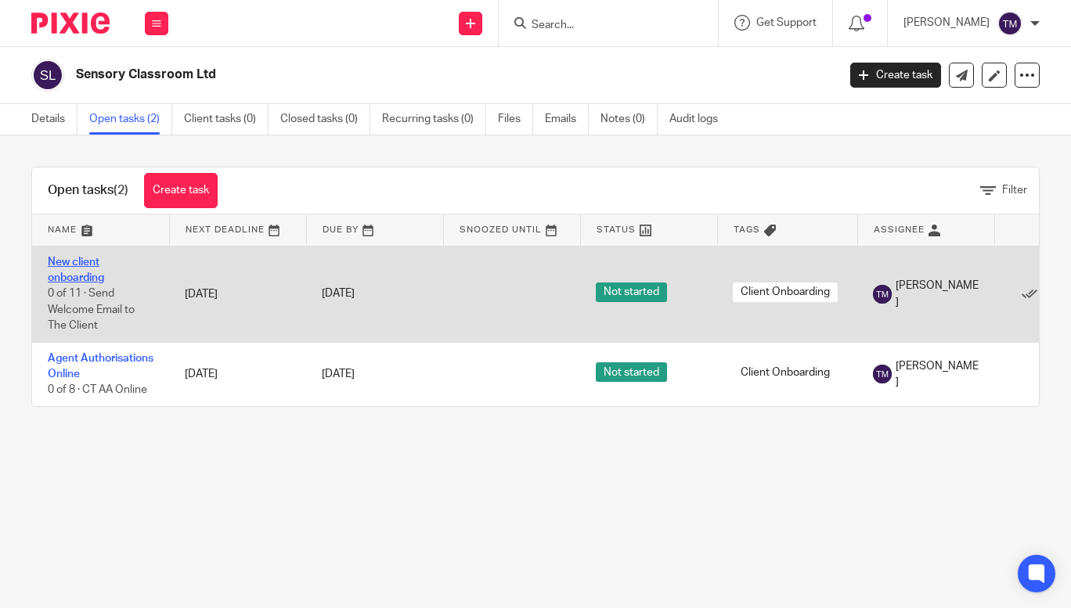
click at [90, 264] on link "New client onboarding" at bounding box center [76, 270] width 56 height 27
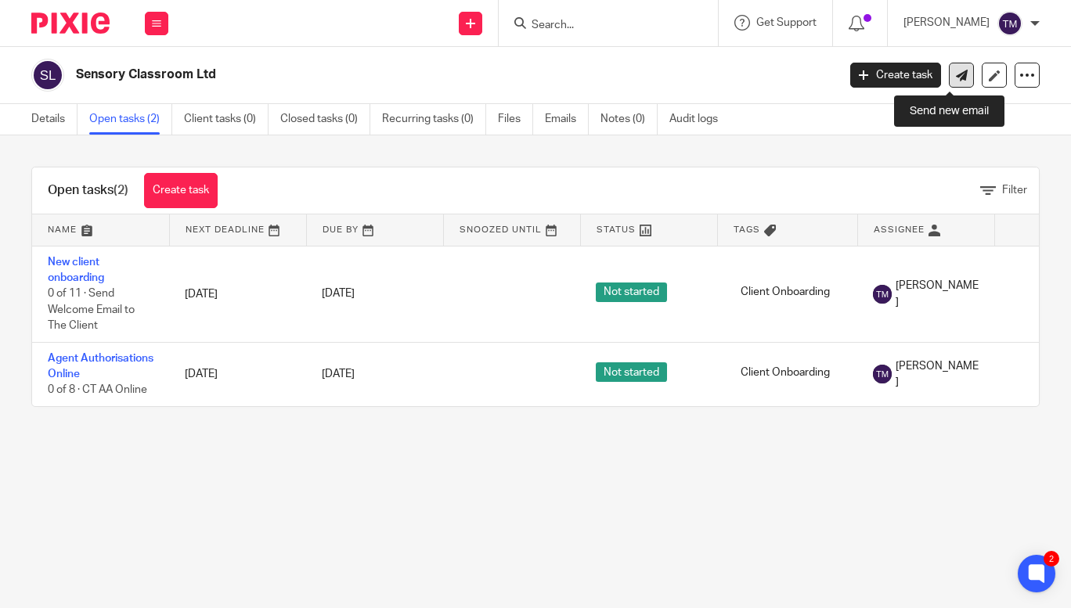
click at [956, 72] on icon at bounding box center [962, 76] width 12 height 12
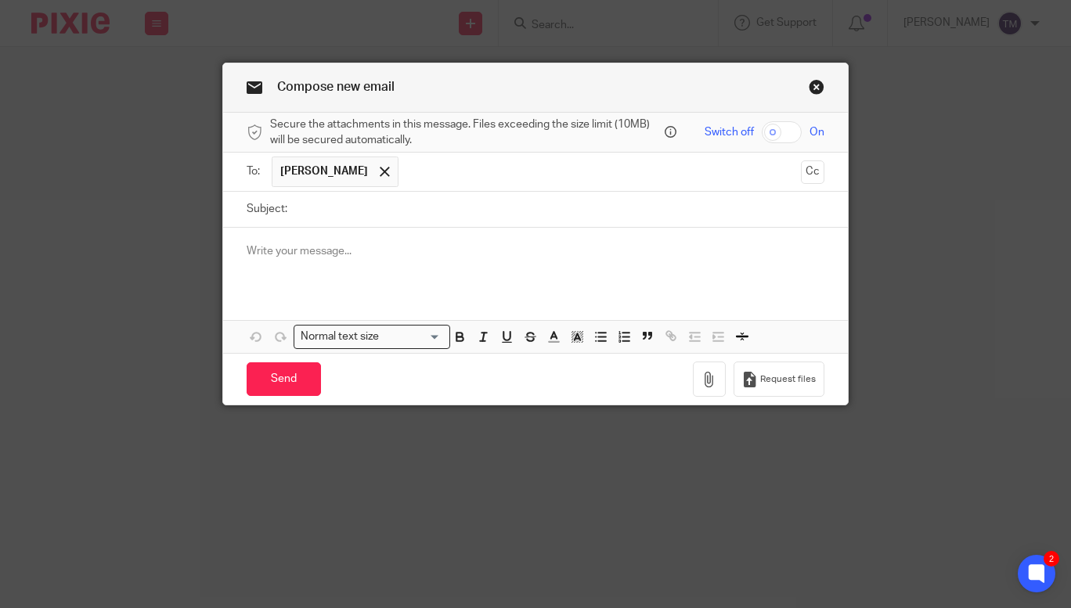
click at [371, 205] on input "Subject:" at bounding box center [559, 209] width 529 height 35
type input "Sensory Classroom Ltd"
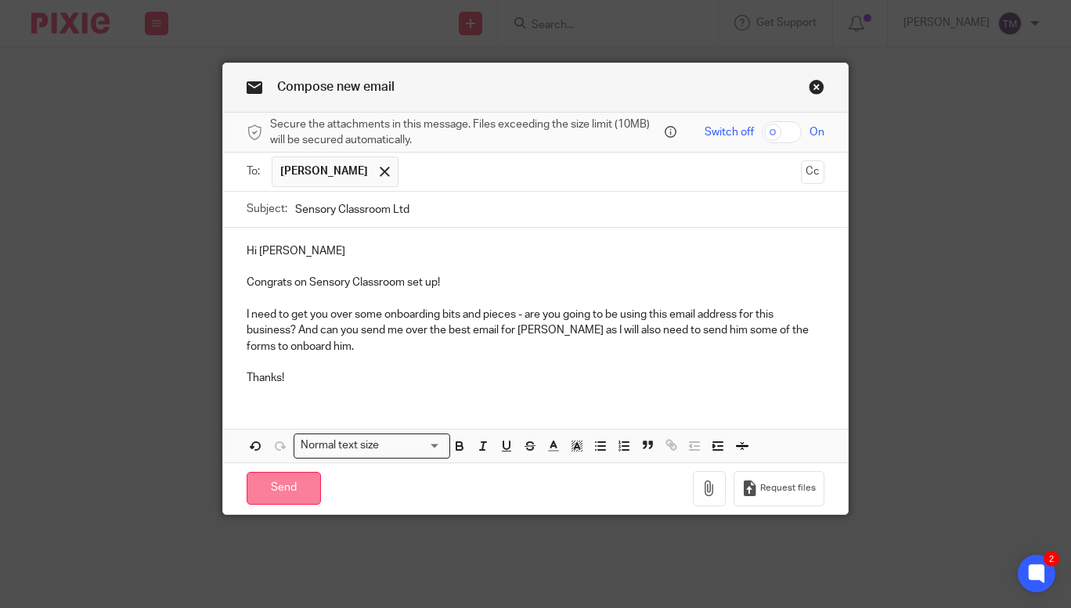
click at [273, 482] on input "Send" at bounding box center [284, 489] width 74 height 34
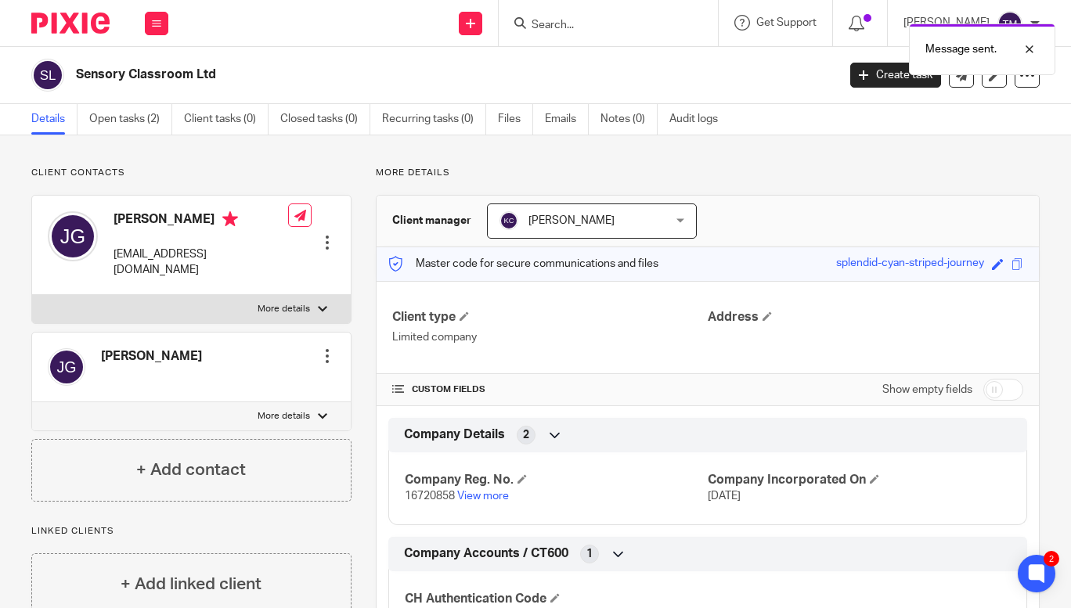
click at [327, 348] on div at bounding box center [327, 356] width 16 height 16
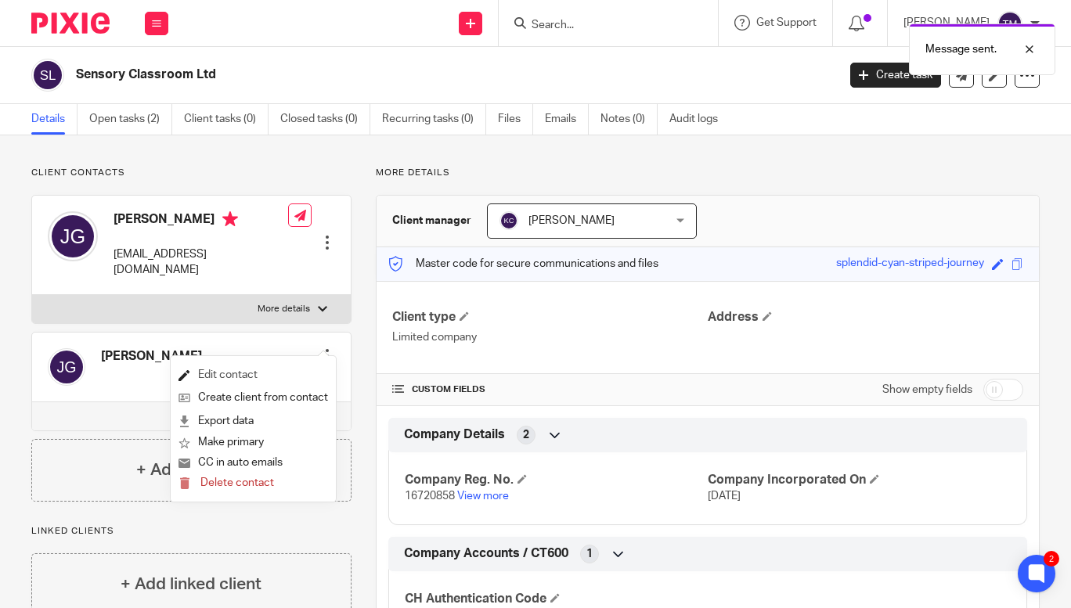
click at [233, 375] on link "Edit contact" at bounding box center [254, 375] width 150 height 23
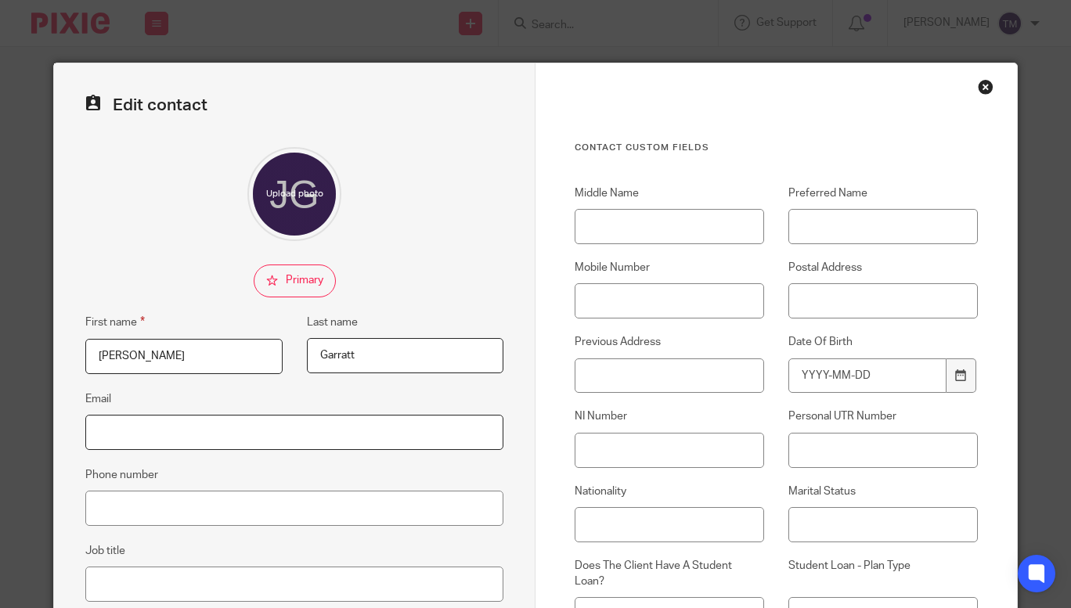
click at [240, 437] on input "Email" at bounding box center [294, 432] width 418 height 35
paste input "jamesmgarratt@gmail.com"
type input "jamesmgarratt@gmail.com"
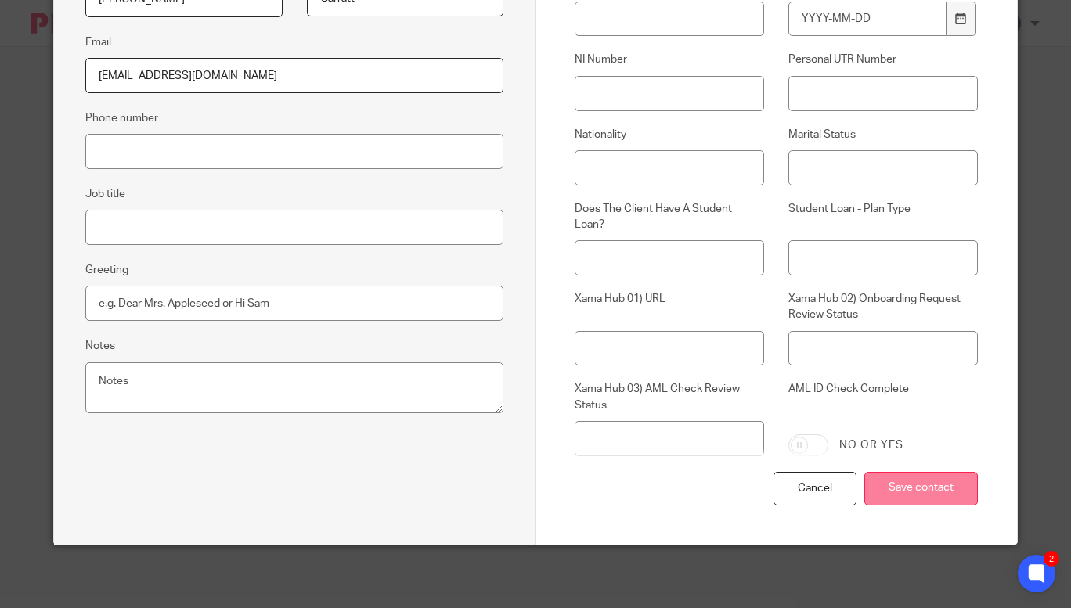
click at [885, 493] on input "Save contact" at bounding box center [921, 489] width 114 height 34
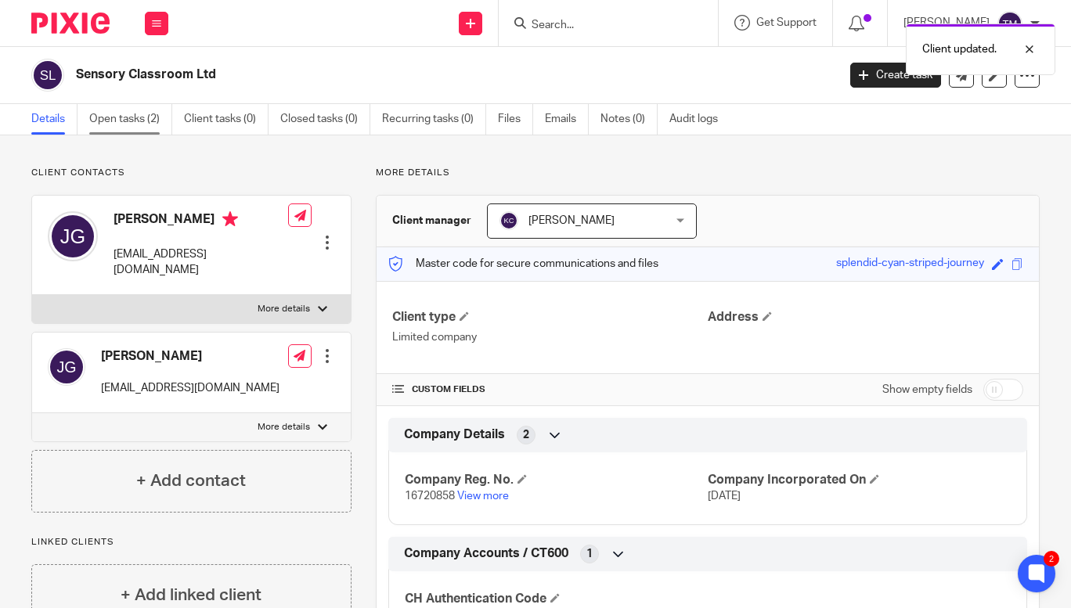
click at [156, 121] on link "Open tasks (2)" at bounding box center [130, 119] width 83 height 31
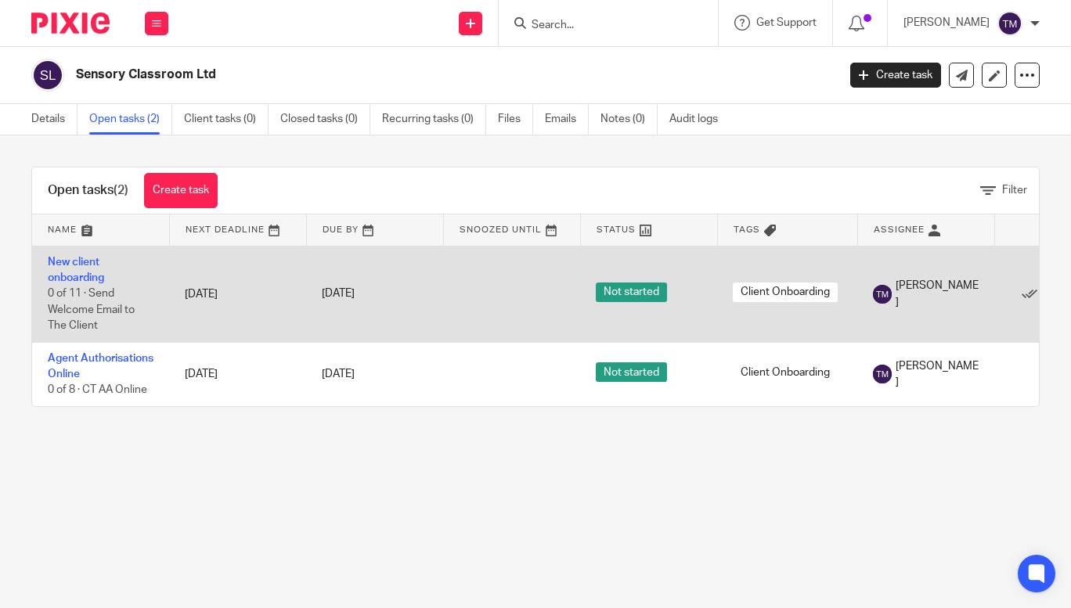
click at [88, 269] on td "New client onboarding 0 of 11 · Send Welcome Email to The Client" at bounding box center [100, 294] width 137 height 96
click at [83, 273] on link "New client onboarding" at bounding box center [76, 270] width 56 height 27
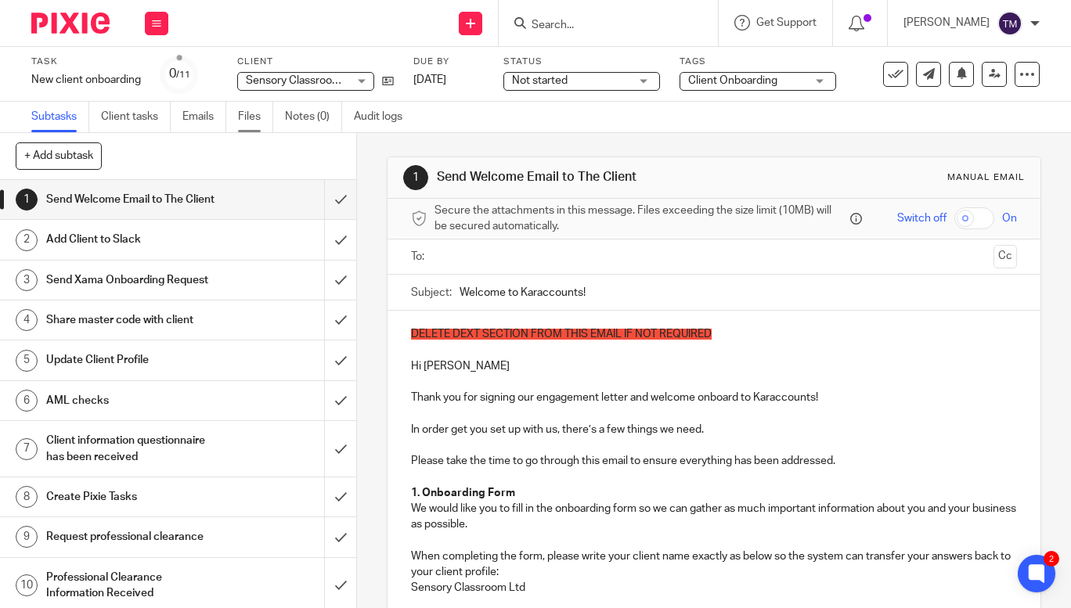
click at [252, 114] on link "Files" at bounding box center [255, 117] width 35 height 31
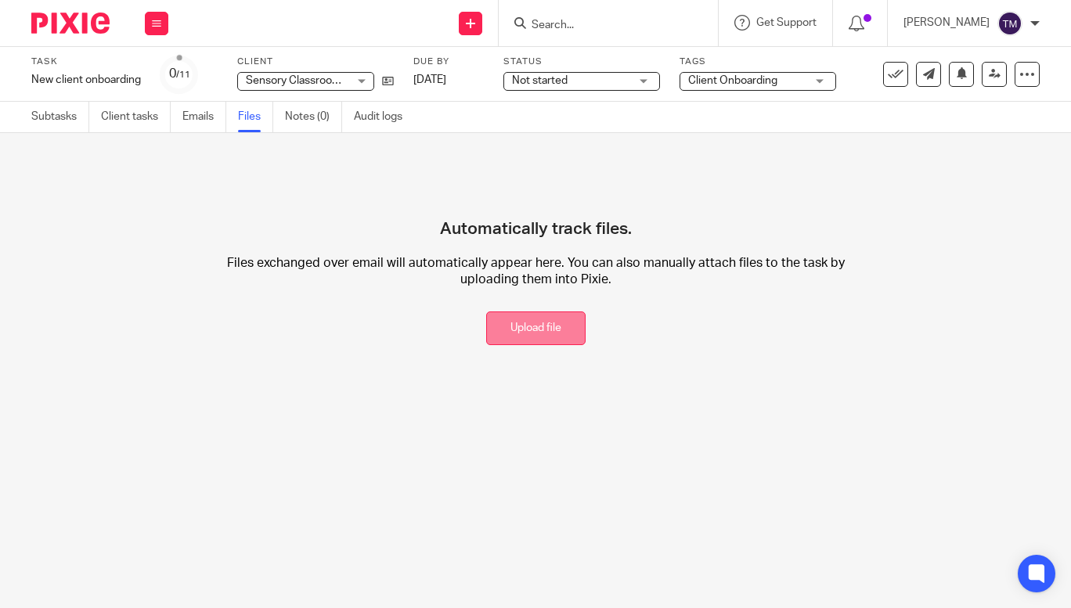
click at [523, 343] on button "Upload file" at bounding box center [535, 329] width 99 height 34
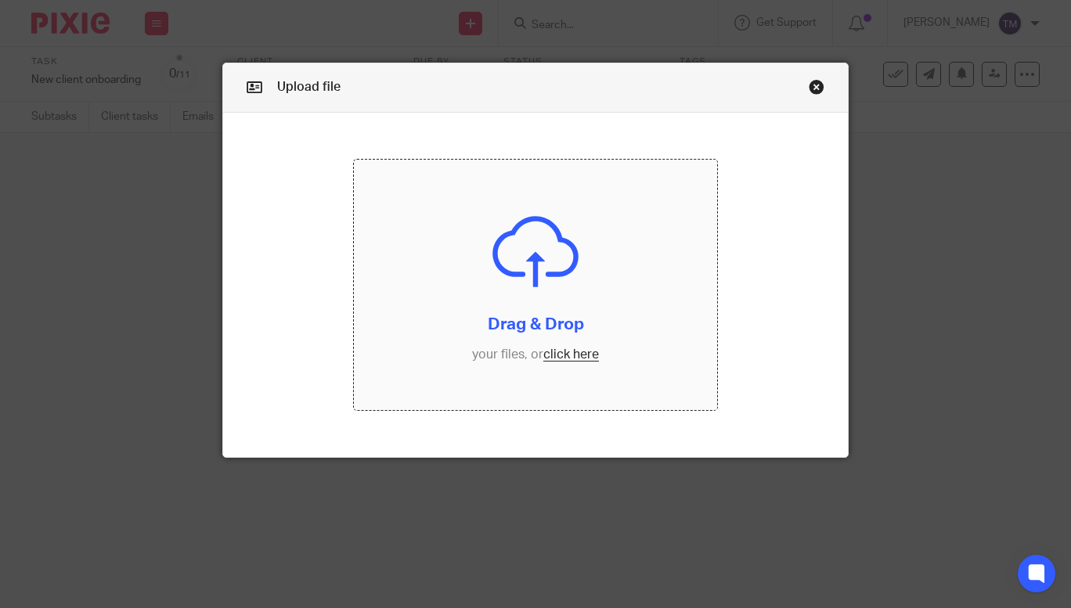
click at [561, 350] on input "file" at bounding box center [535, 285] width 363 height 251
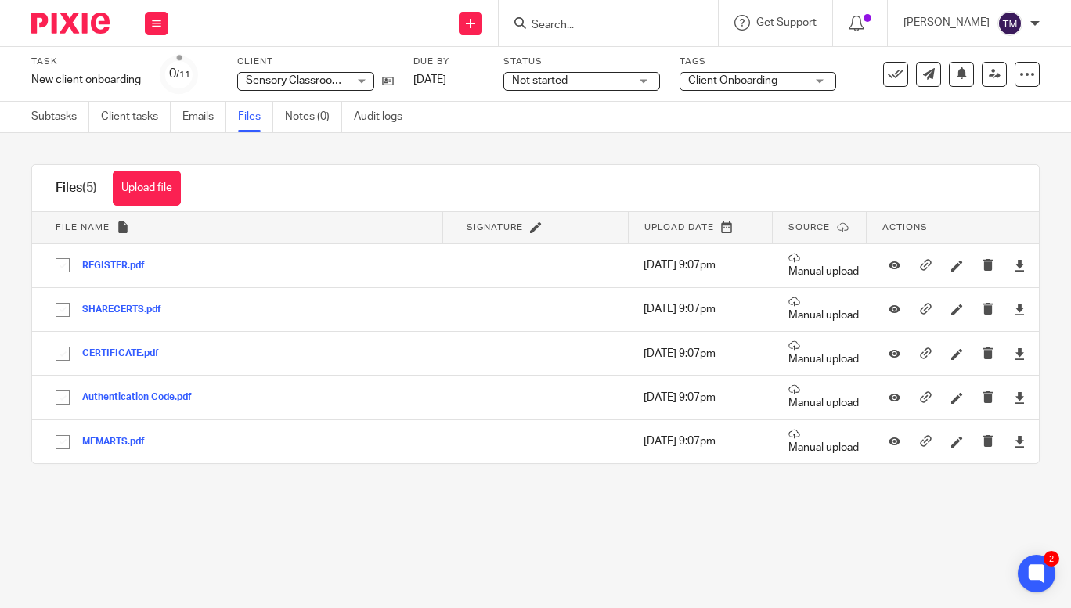
click at [613, 20] on input "Search" at bounding box center [600, 26] width 141 height 14
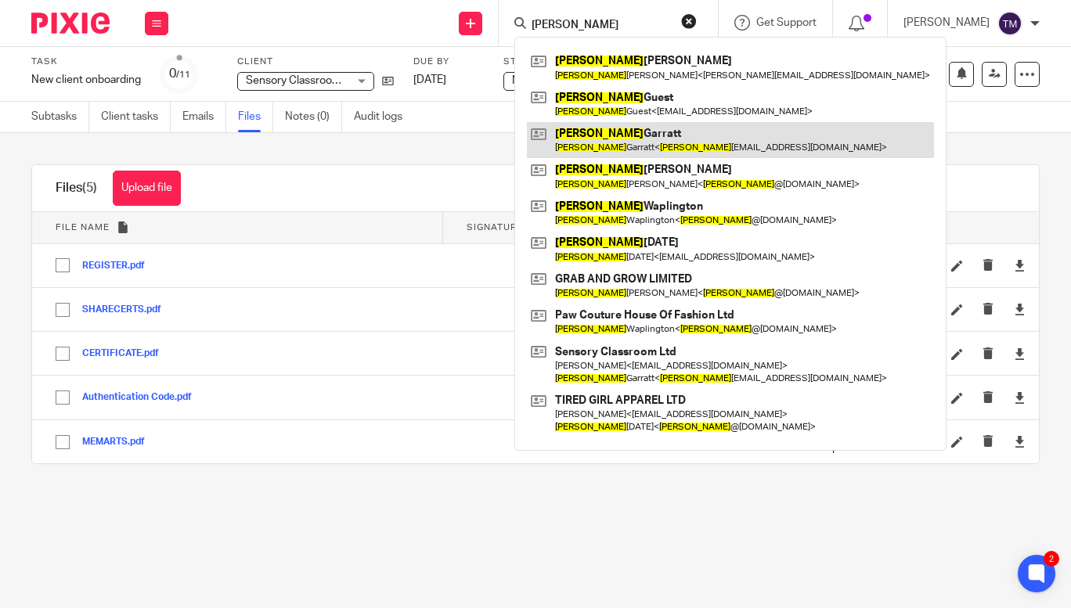
type input "[PERSON_NAME]"
click at [638, 140] on link at bounding box center [730, 140] width 407 height 36
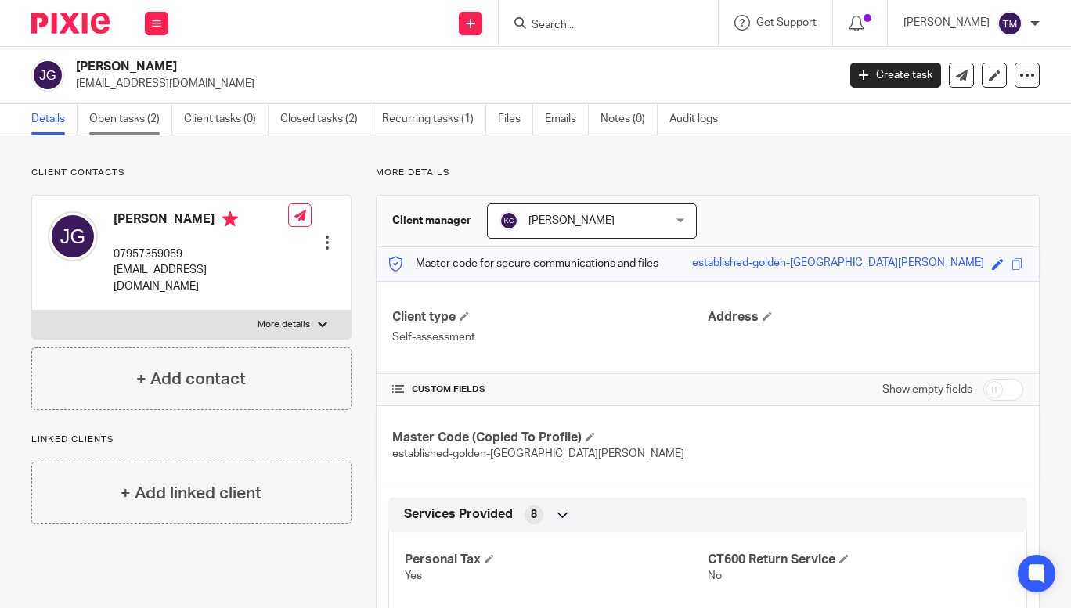
click at [119, 112] on link "Open tasks (2)" at bounding box center [130, 119] width 83 height 31
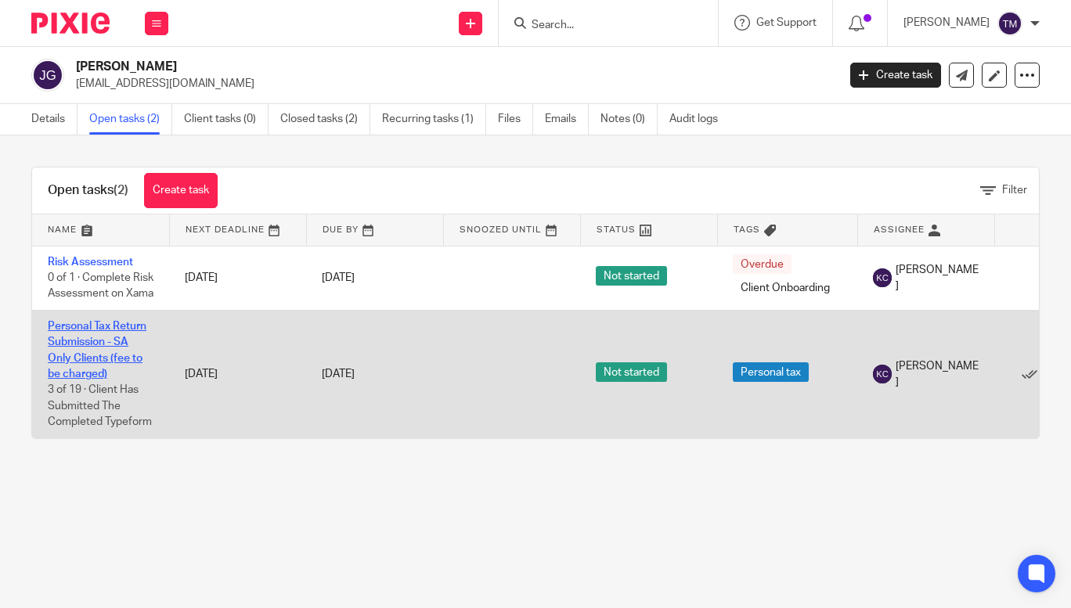
click at [93, 354] on link "Personal Tax Return Submission - SA Only Clients (fee to be charged)" at bounding box center [97, 350] width 99 height 59
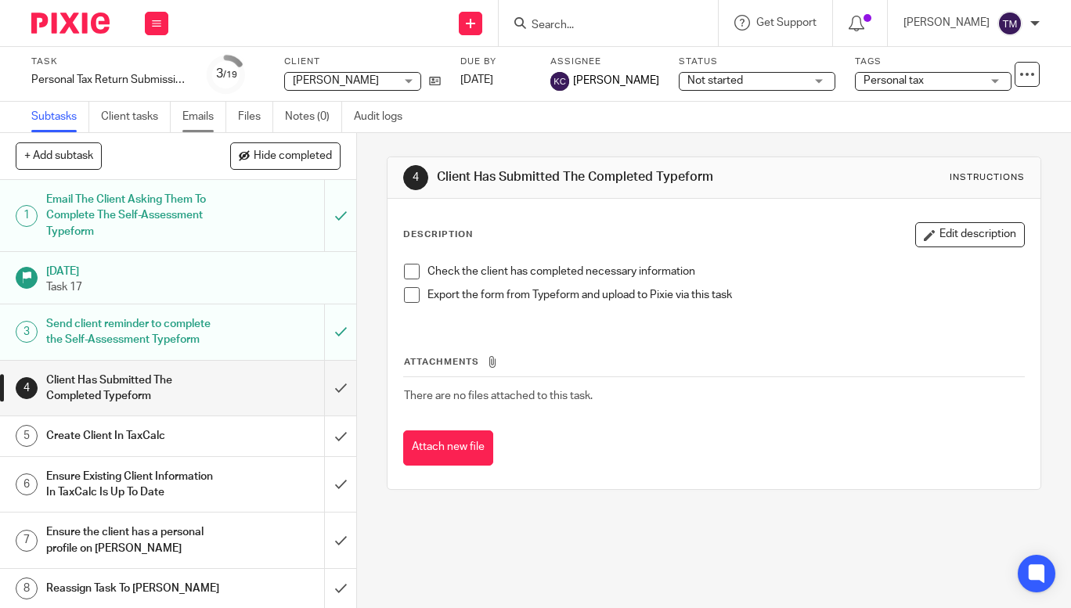
click at [209, 122] on link "Emails" at bounding box center [204, 117] width 44 height 31
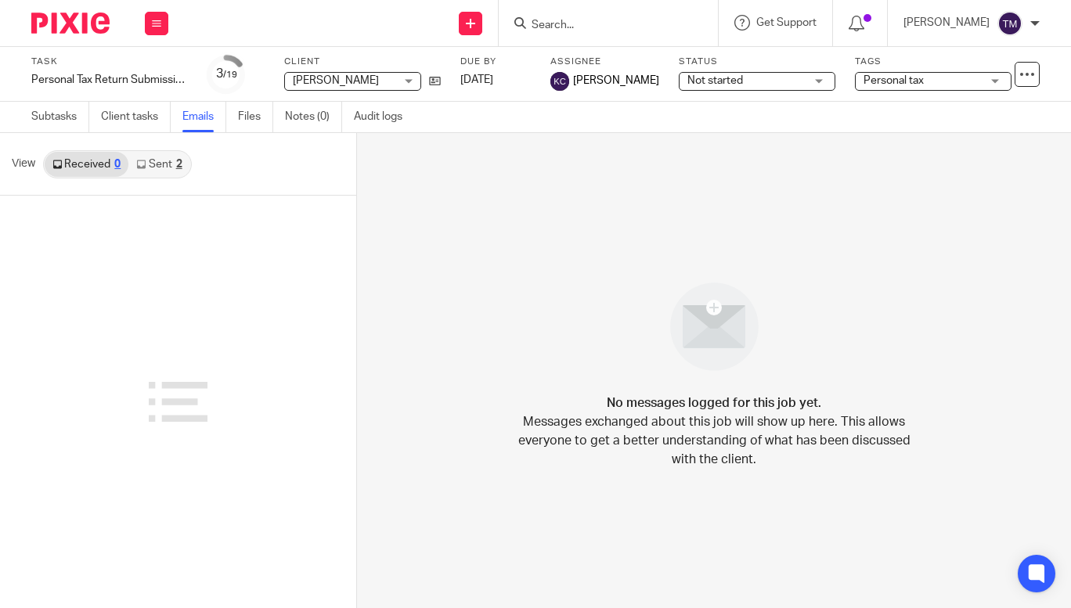
click at [156, 157] on link "Sent 2" at bounding box center [158, 164] width 61 height 25
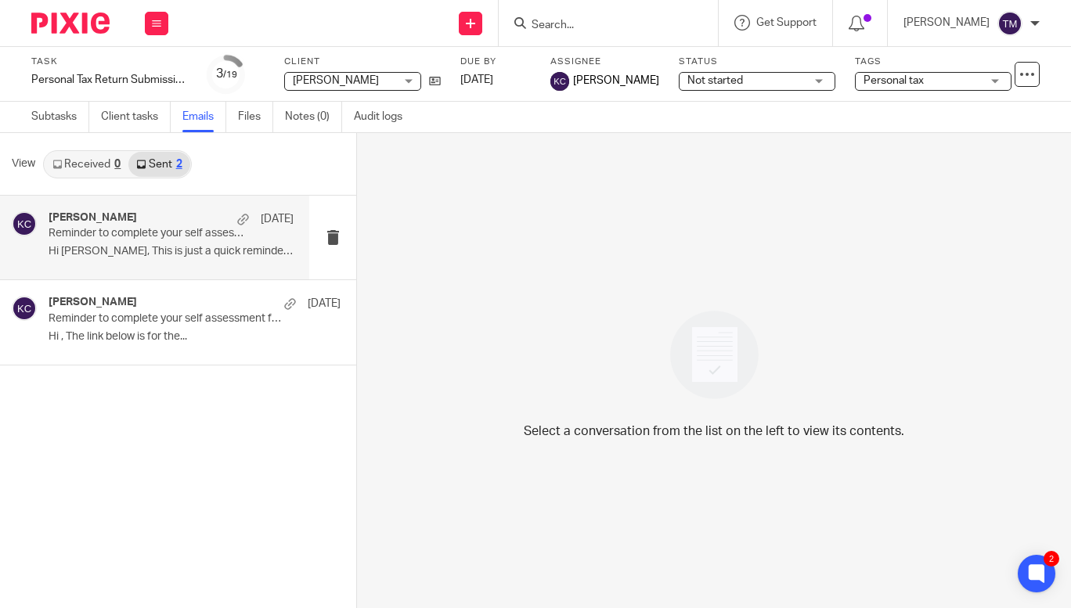
click at [156, 214] on div "Kara Curtayne 4 Sep" at bounding box center [171, 219] width 245 height 16
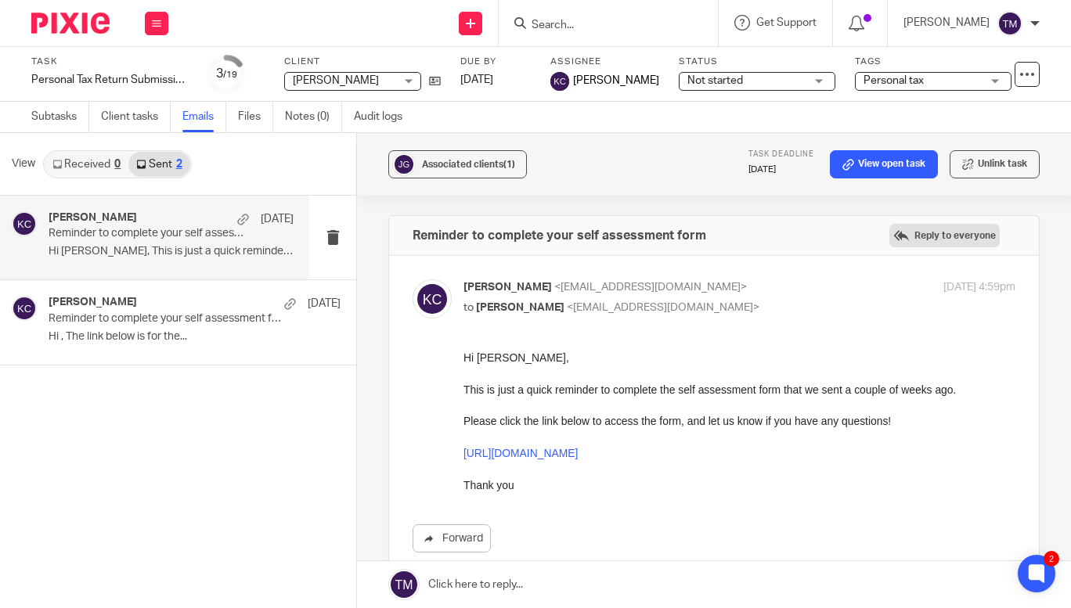
click at [929, 236] on label "Reply to everyone" at bounding box center [945, 235] width 110 height 23
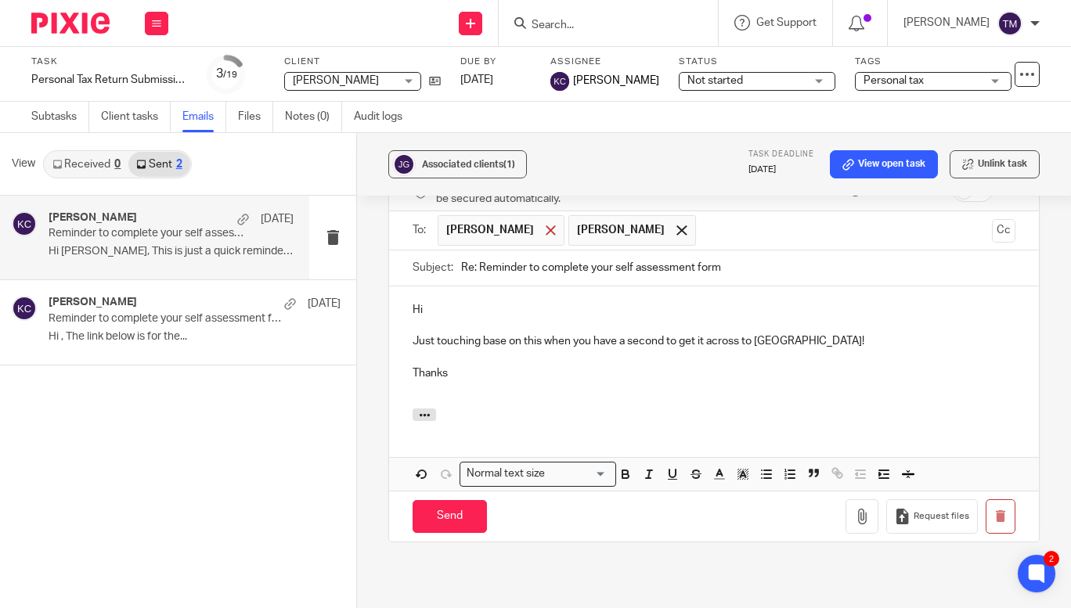
click at [546, 226] on span at bounding box center [551, 231] width 10 height 10
click at [444, 504] on input "Send" at bounding box center [450, 517] width 74 height 34
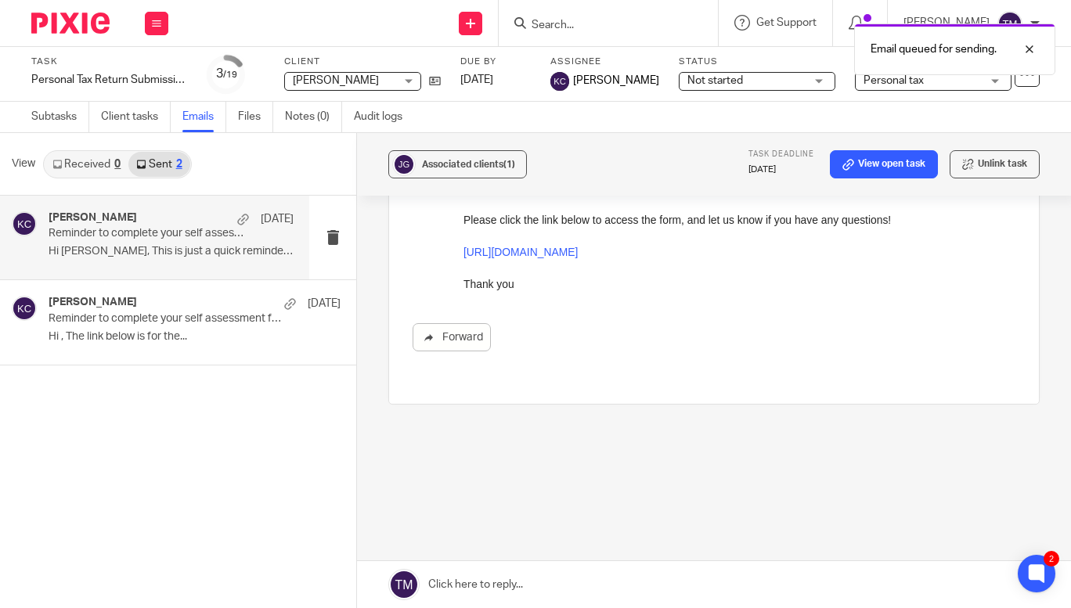
scroll to position [186, 0]
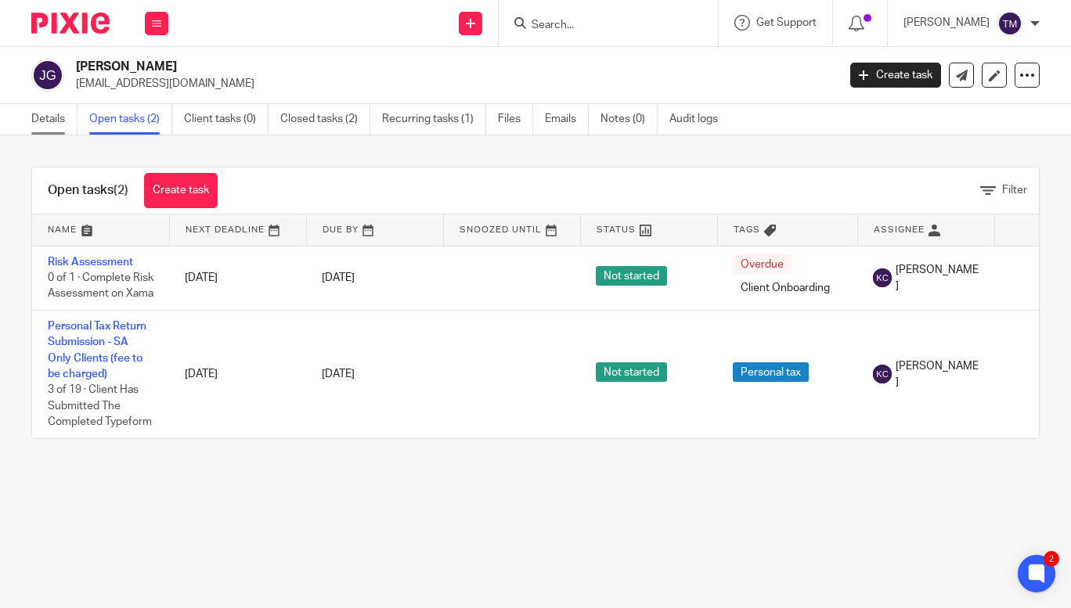
click at [57, 120] on link "Details" at bounding box center [54, 119] width 46 height 31
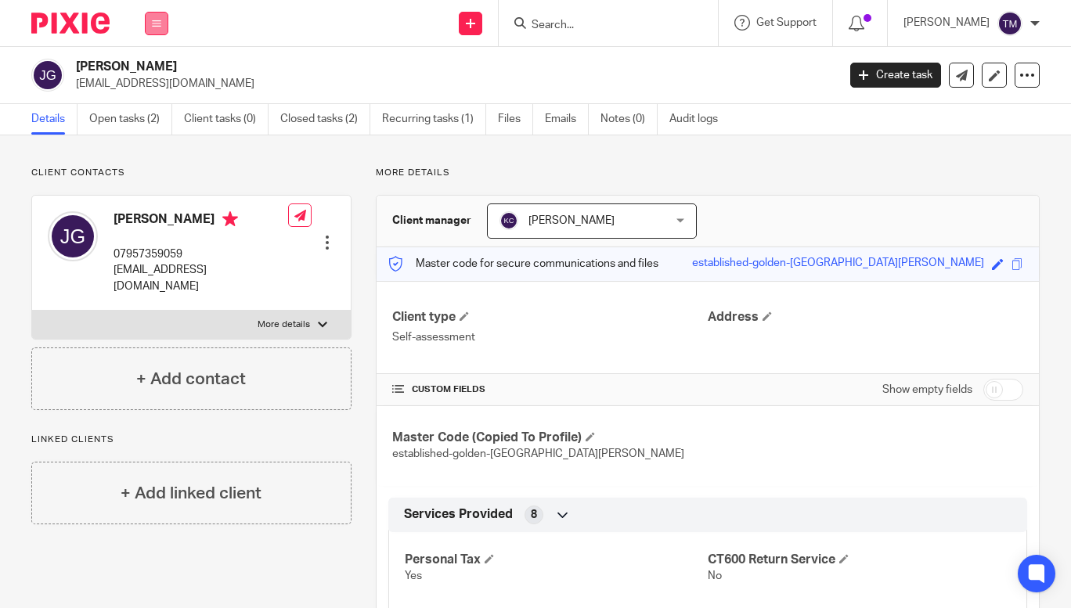
click at [161, 27] on button at bounding box center [156, 23] width 23 height 23
click at [151, 70] on link "Work" at bounding box center [147, 72] width 25 height 11
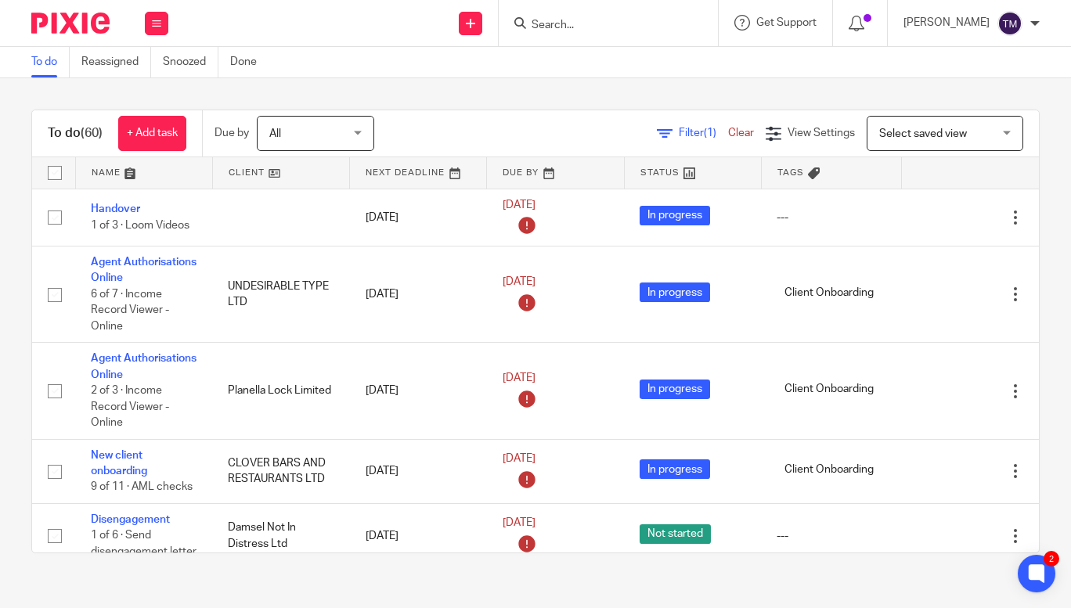
type input "s"
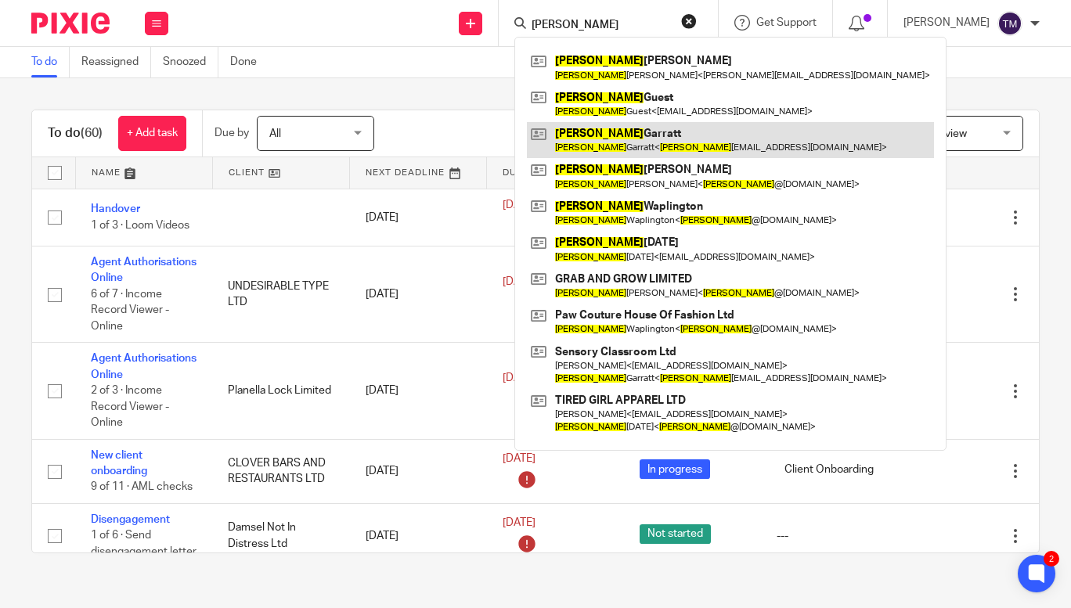
type input "james"
click at [655, 136] on link at bounding box center [730, 140] width 407 height 36
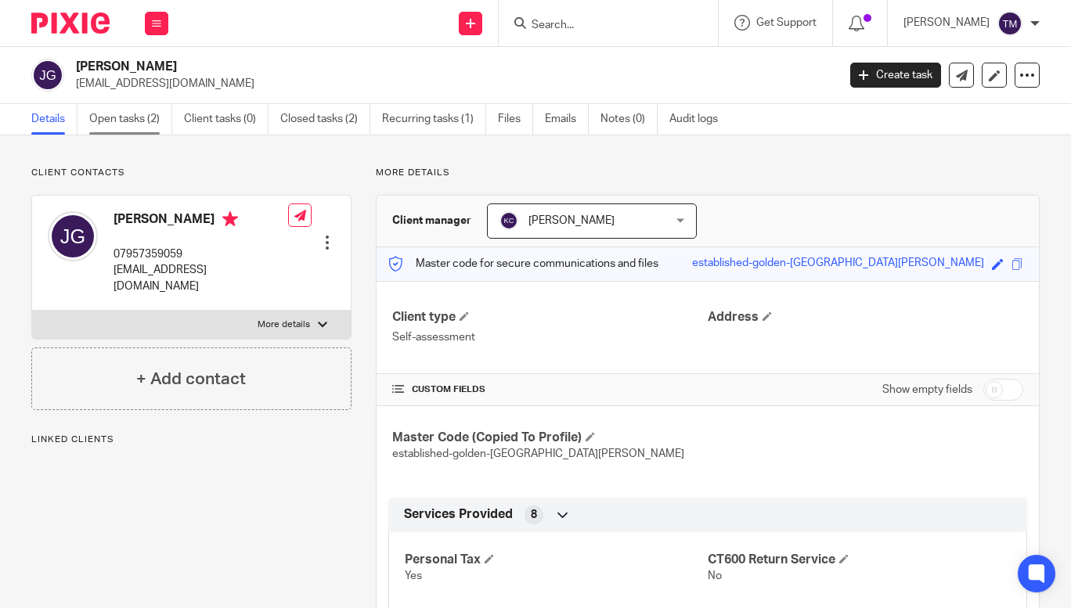
click at [108, 121] on link "Open tasks (2)" at bounding box center [130, 119] width 83 height 31
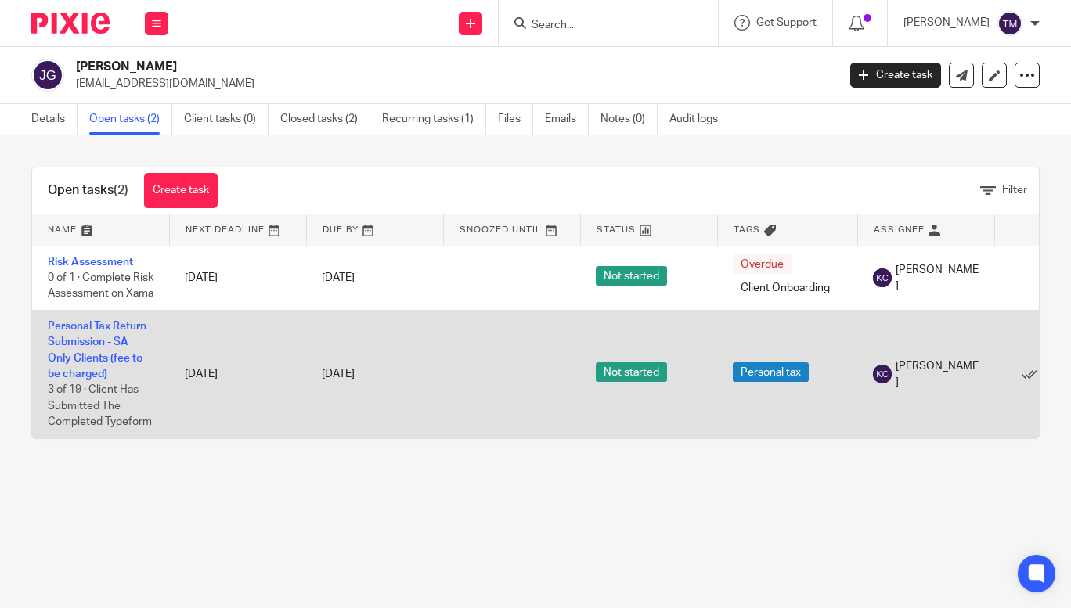
click at [115, 352] on td "Personal Tax Return Submission - SA Only Clients (fee to be charged) 3 of 19 · …" at bounding box center [100, 374] width 137 height 128
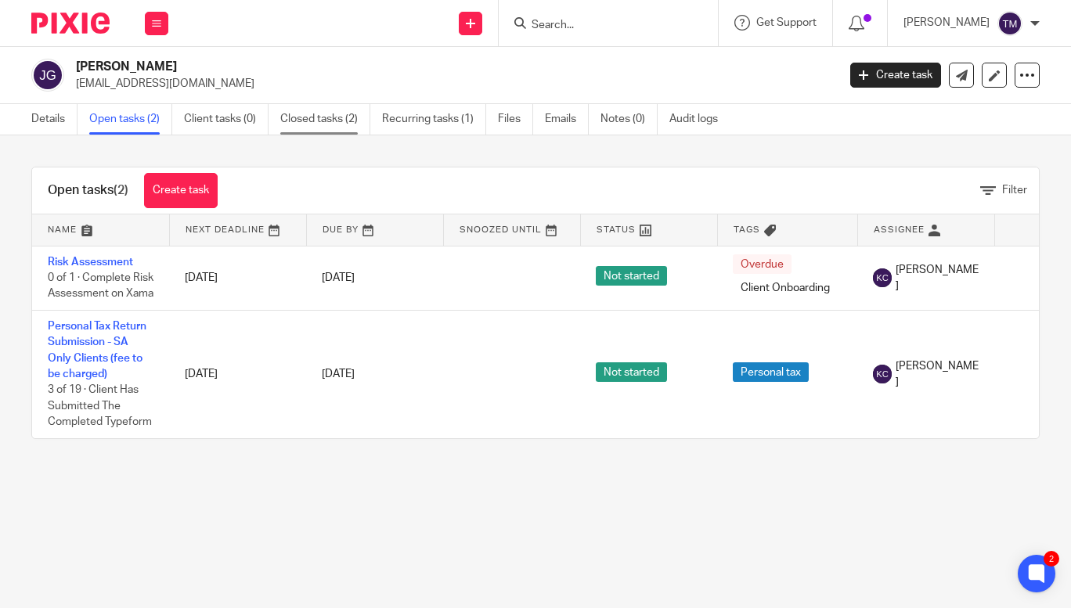
click at [325, 124] on link "Closed tasks (2)" at bounding box center [325, 119] width 90 height 31
